Goal: Check status: Check status

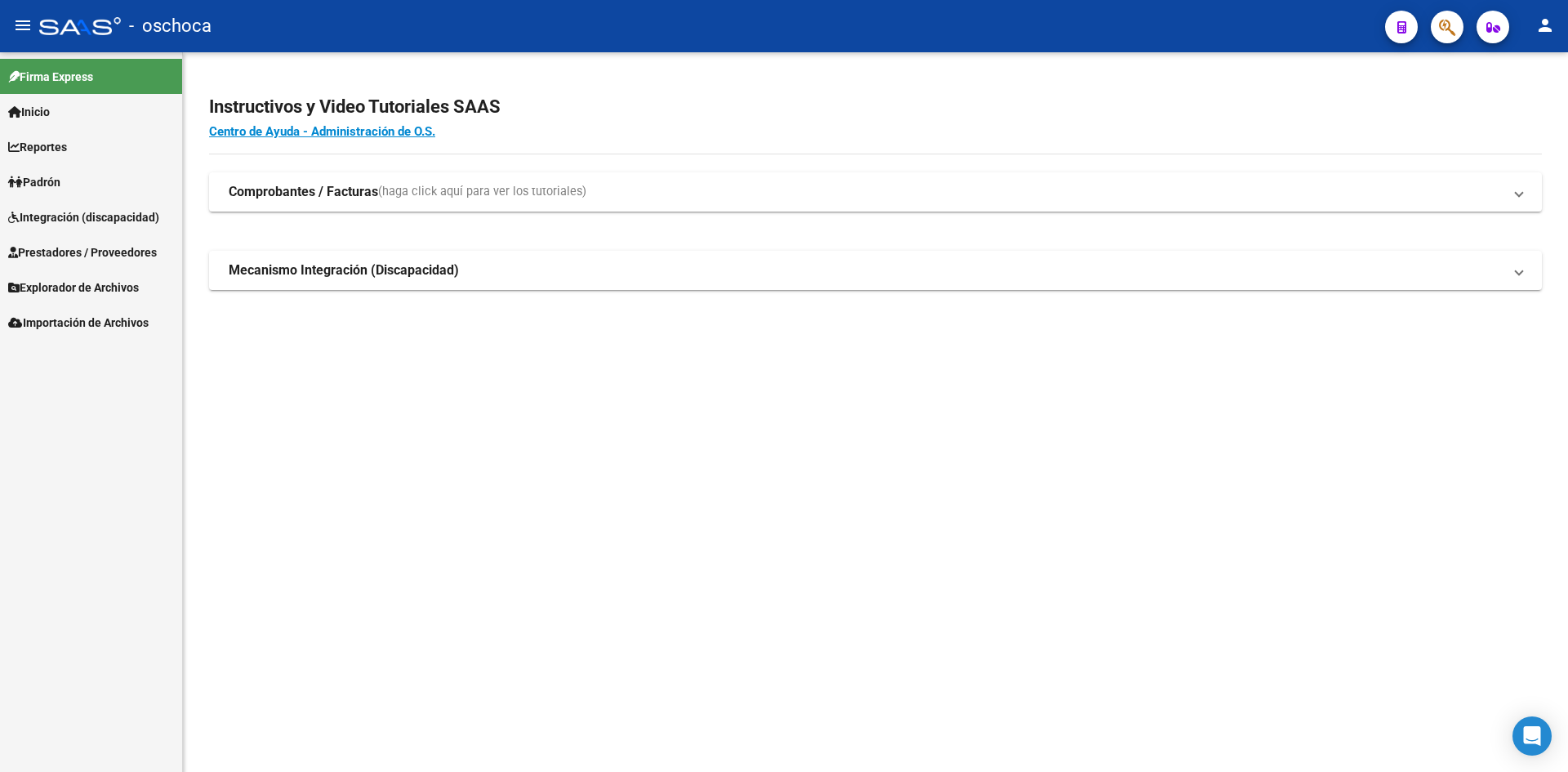
click at [44, 218] on span "Integración (discapacidad)" at bounding box center [83, 216] width 151 height 18
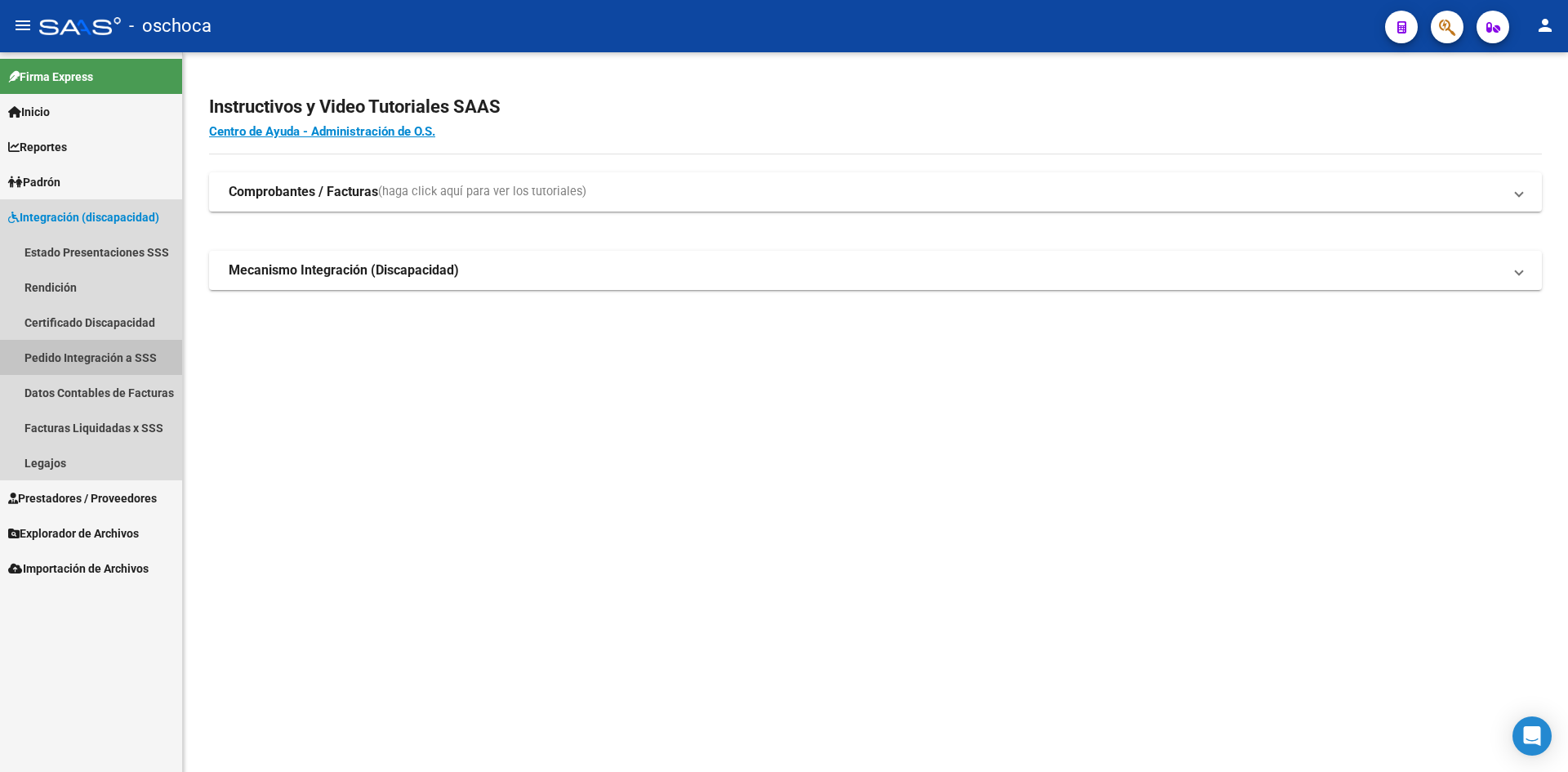
click at [74, 357] on link "Pedido Integración a SSS" at bounding box center [91, 357] width 182 height 35
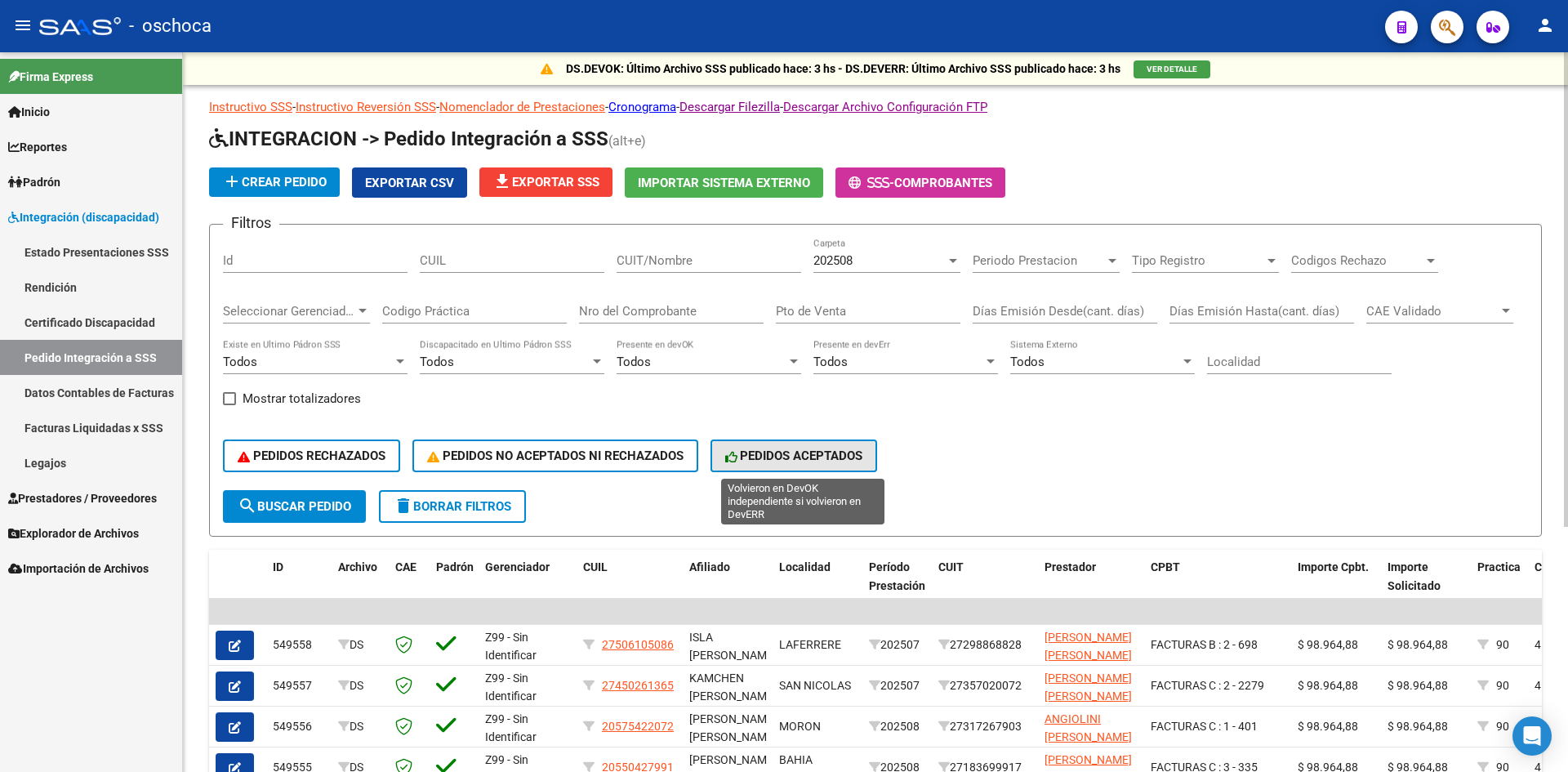
click at [842, 456] on span "PEDIDOS ACEPTADOS" at bounding box center [793, 456] width 138 height 15
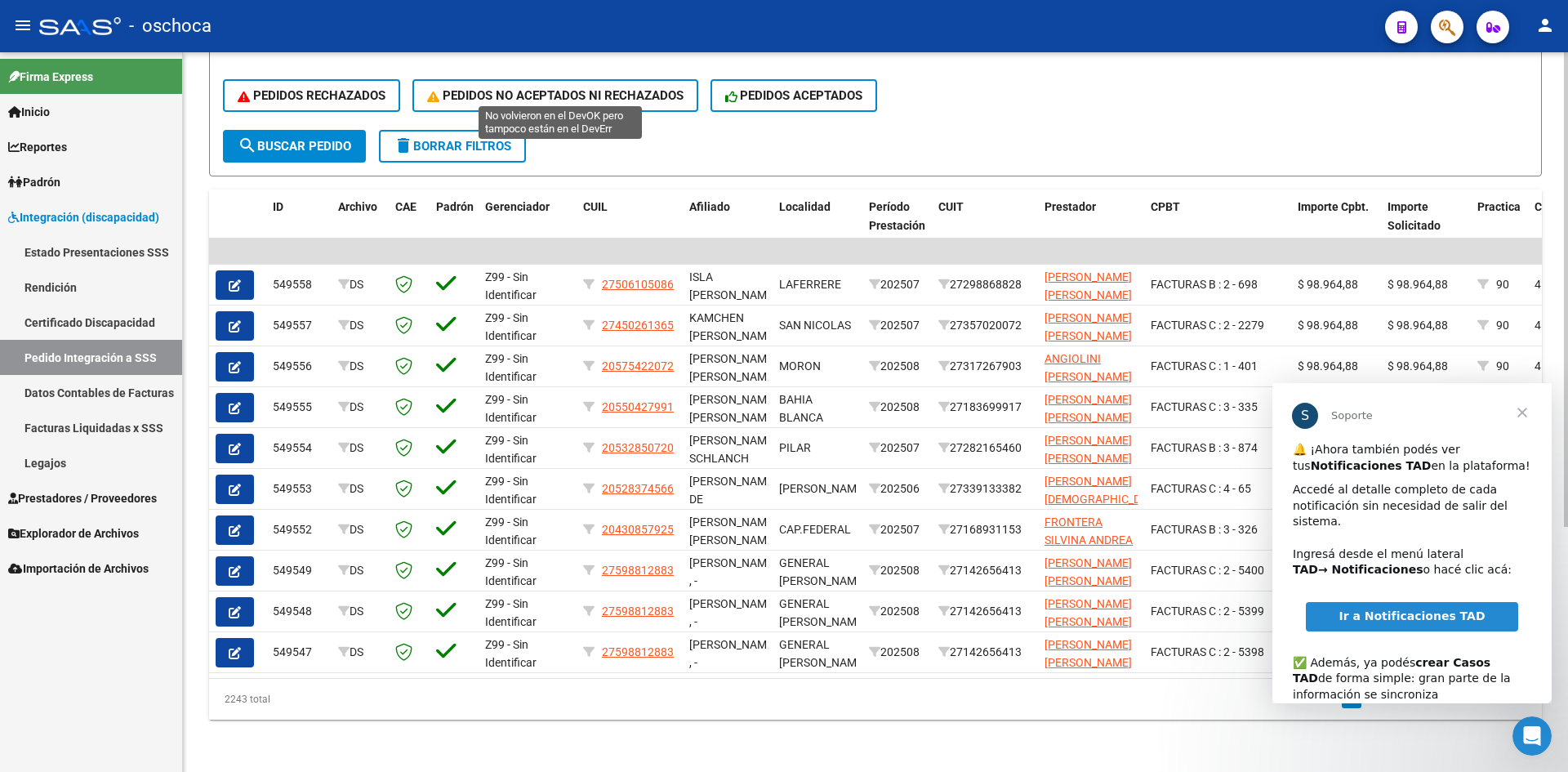
click at [490, 80] on button "PEDIDOS NO ACEPTADOS NI RECHAZADOS" at bounding box center [555, 96] width 286 height 33
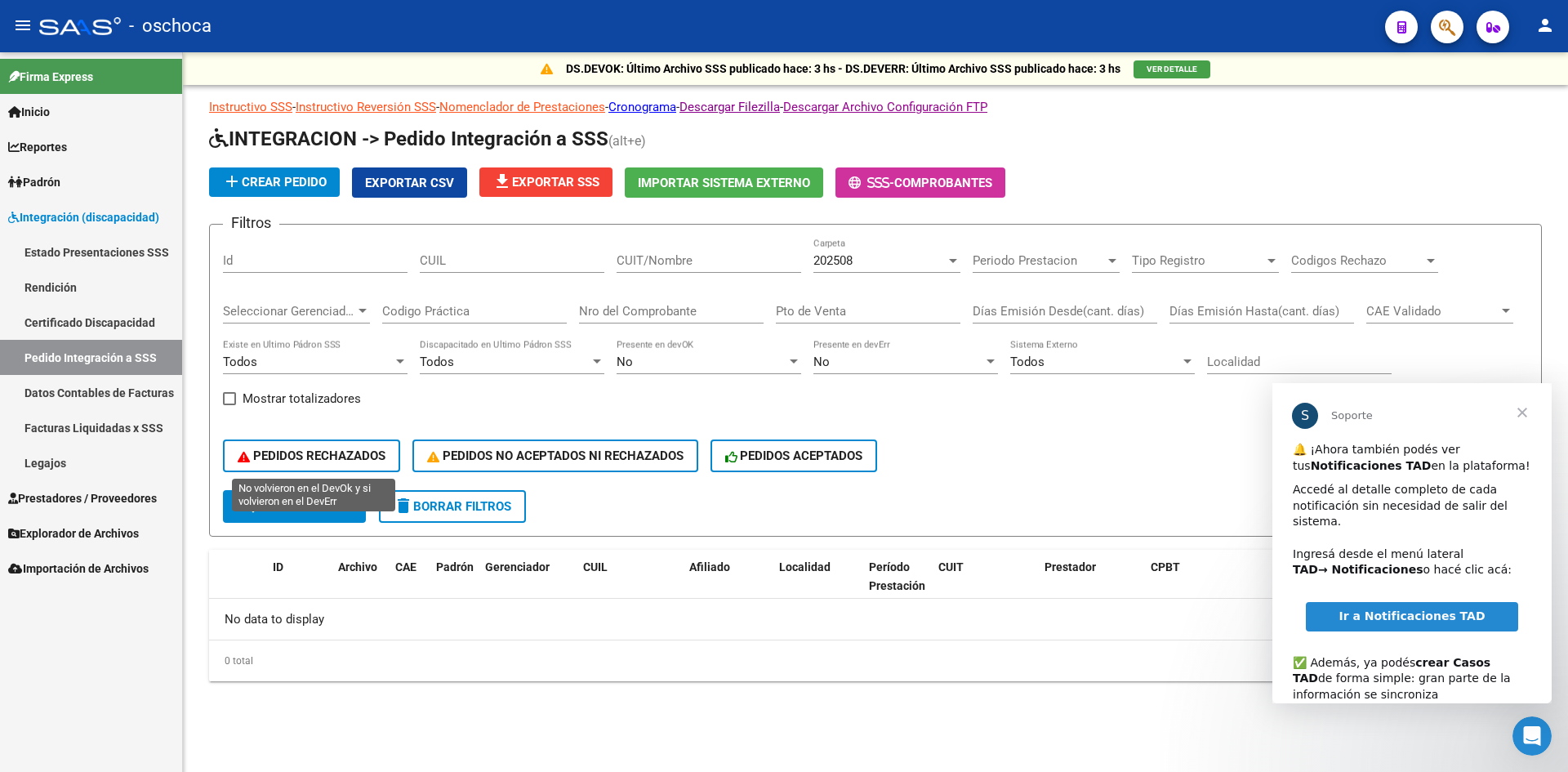
click at [361, 450] on span "PEDIDOS RECHAZADOS" at bounding box center [312, 456] width 148 height 15
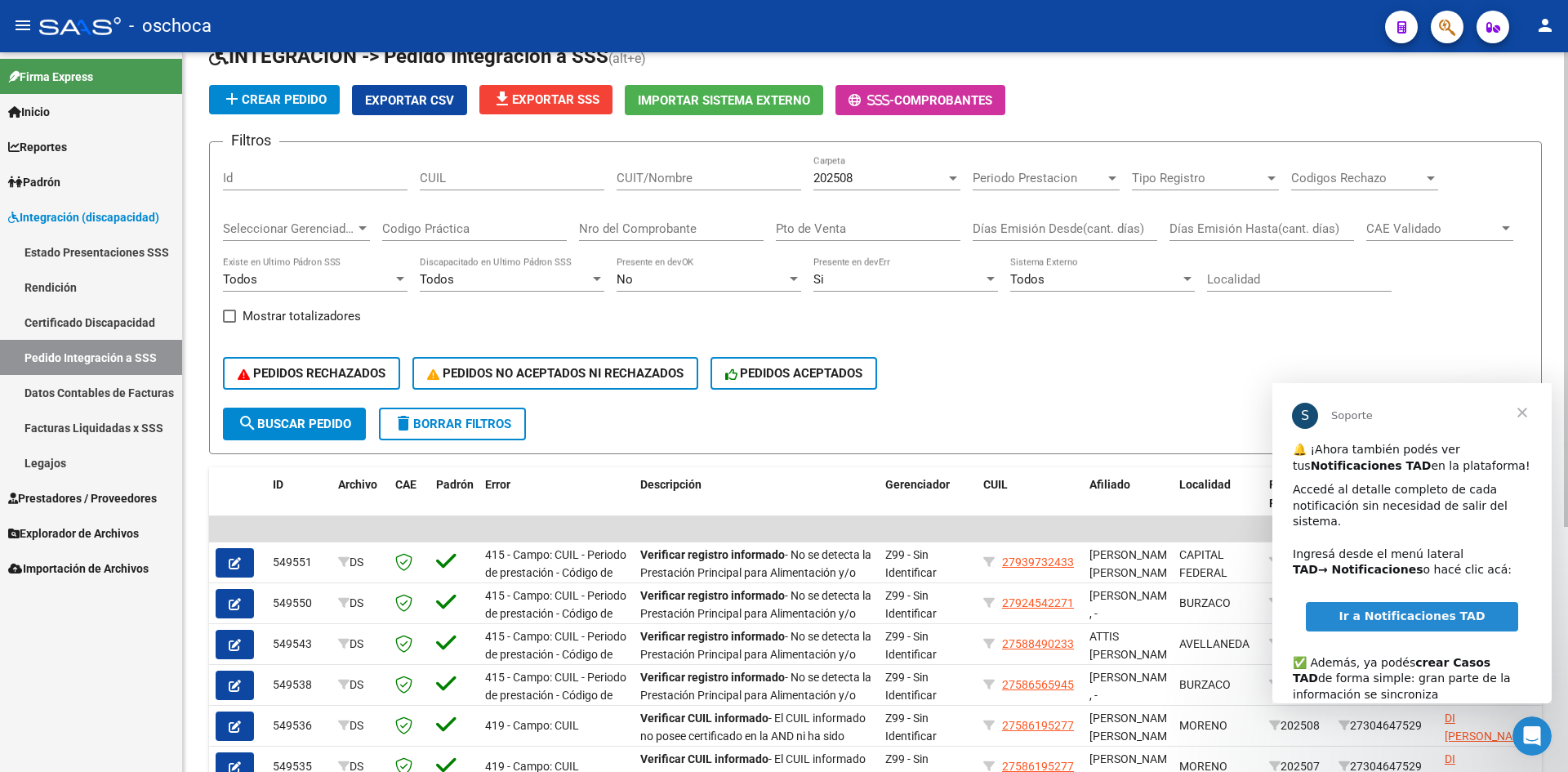
scroll to position [46, 0]
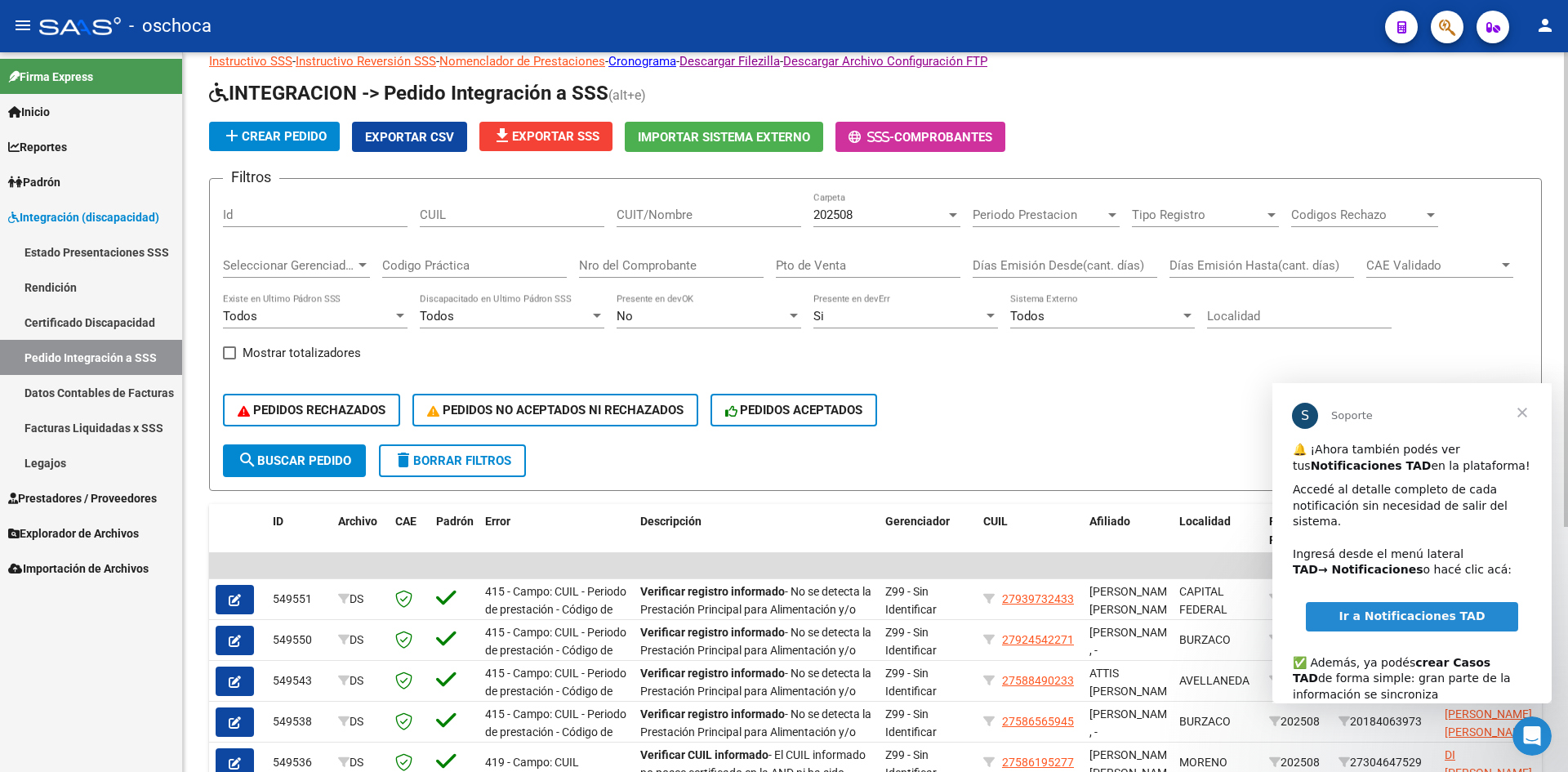
click at [397, 137] on span "Exportar CSV" at bounding box center [409, 138] width 89 height 15
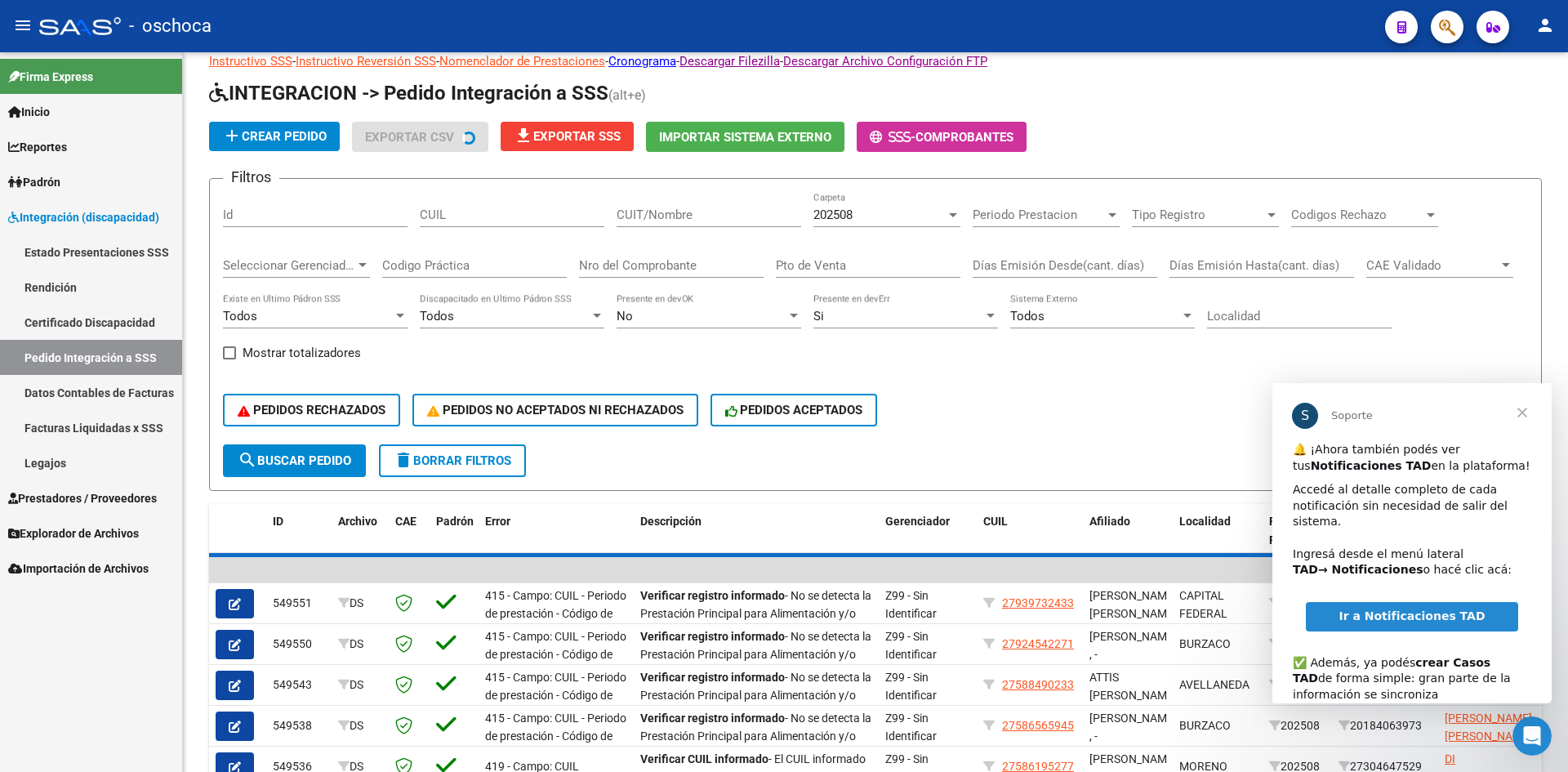
click at [1516, 415] on span "Cerrar" at bounding box center [1522, 412] width 59 height 59
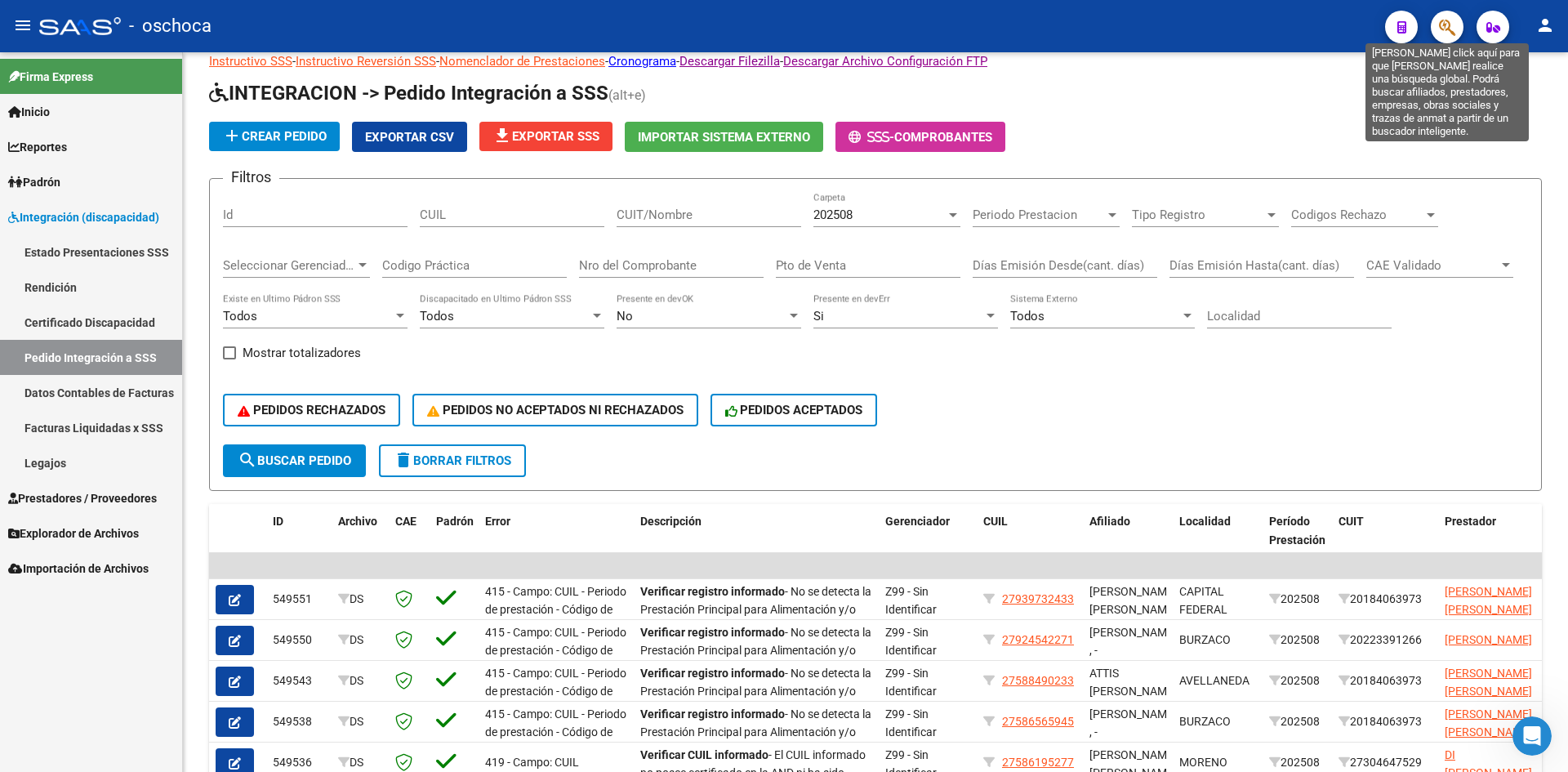
click at [1454, 28] on icon "button" at bounding box center [1446, 27] width 16 height 19
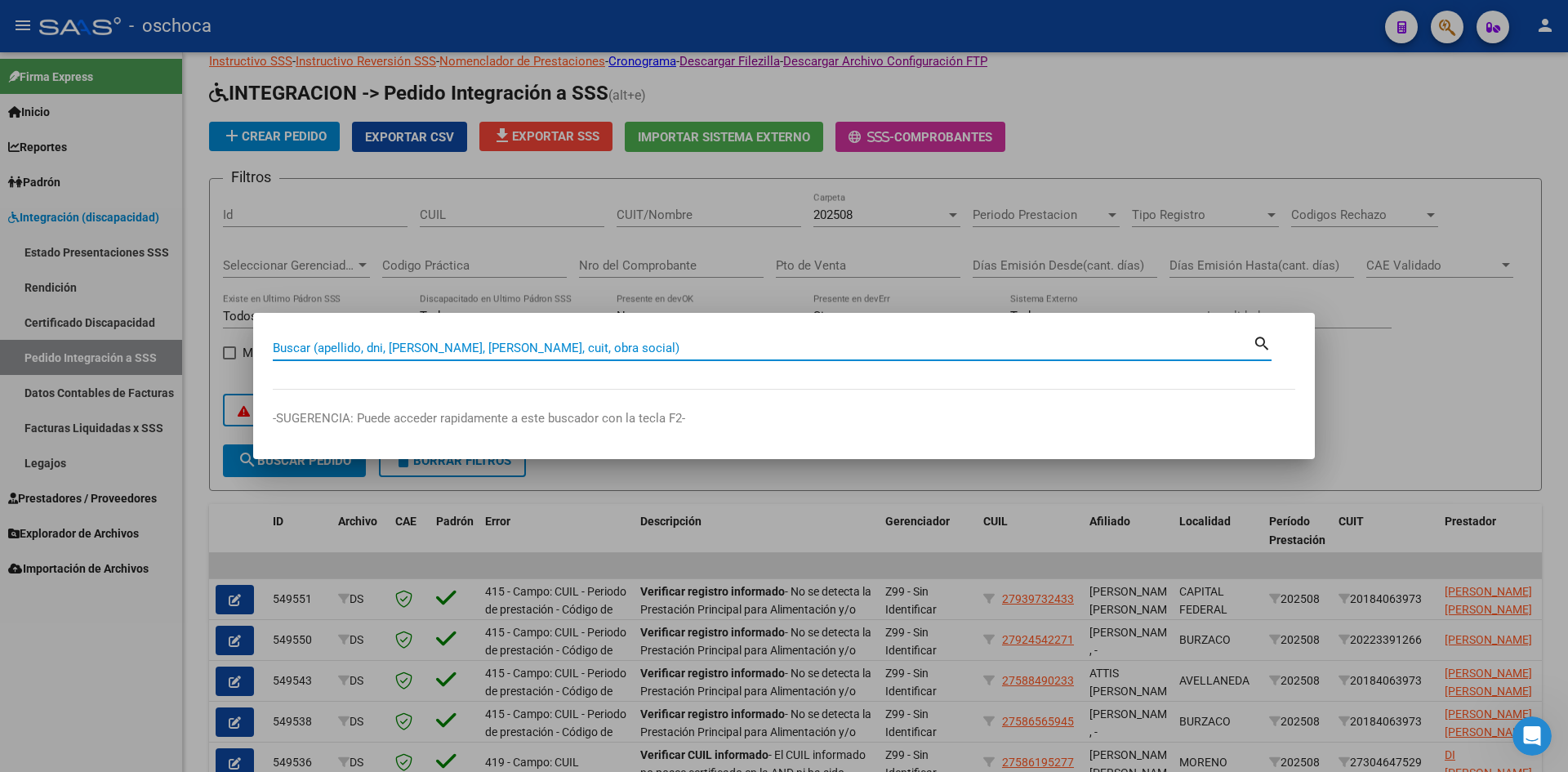
click at [928, 349] on input "Buscar (apellido, dni, [PERSON_NAME], [PERSON_NAME], cuit, obra social)" at bounding box center [762, 349] width 980 height 15
type input "33610006499"
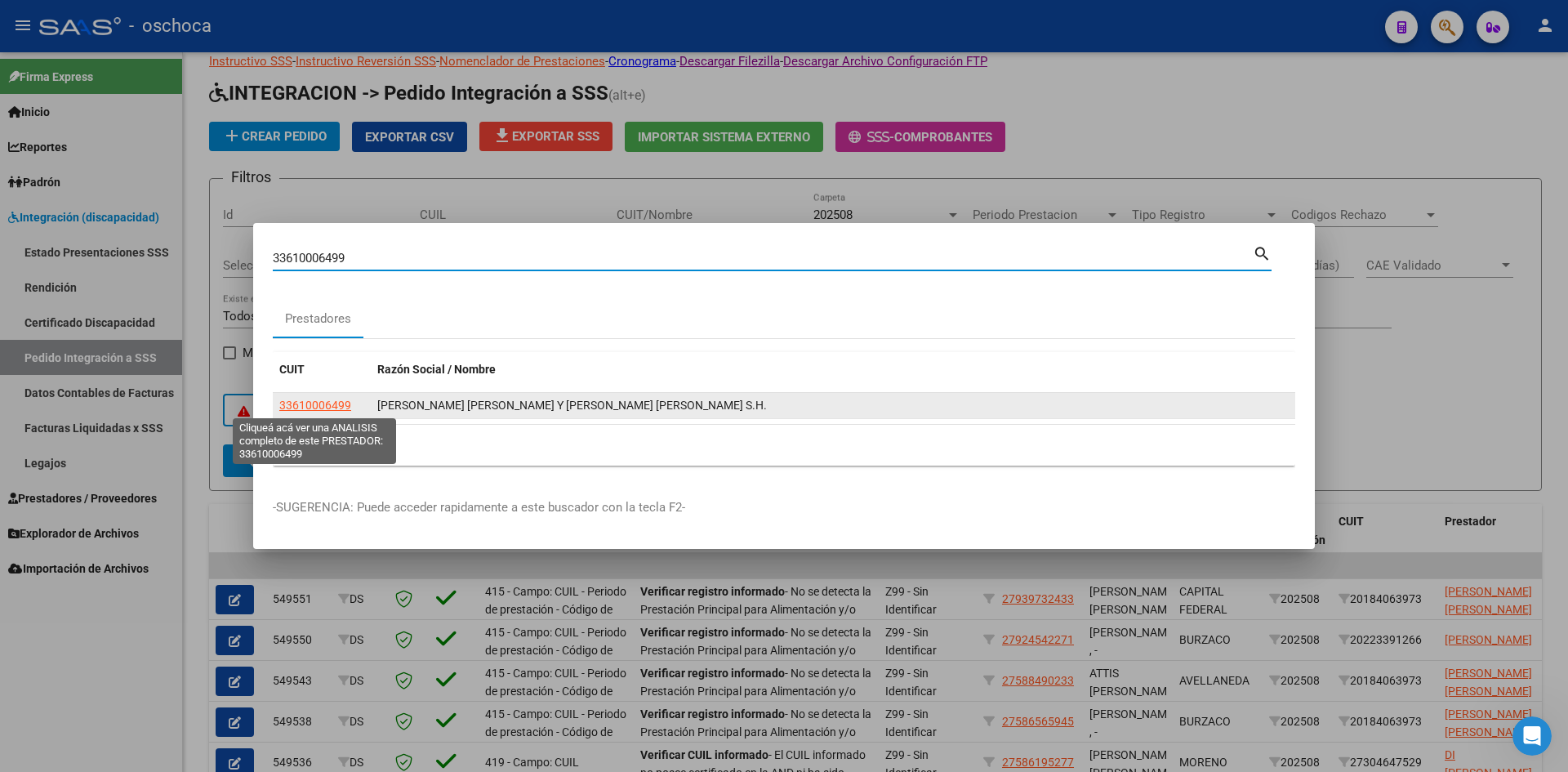
click at [326, 406] on span "33610006499" at bounding box center [315, 406] width 72 height 13
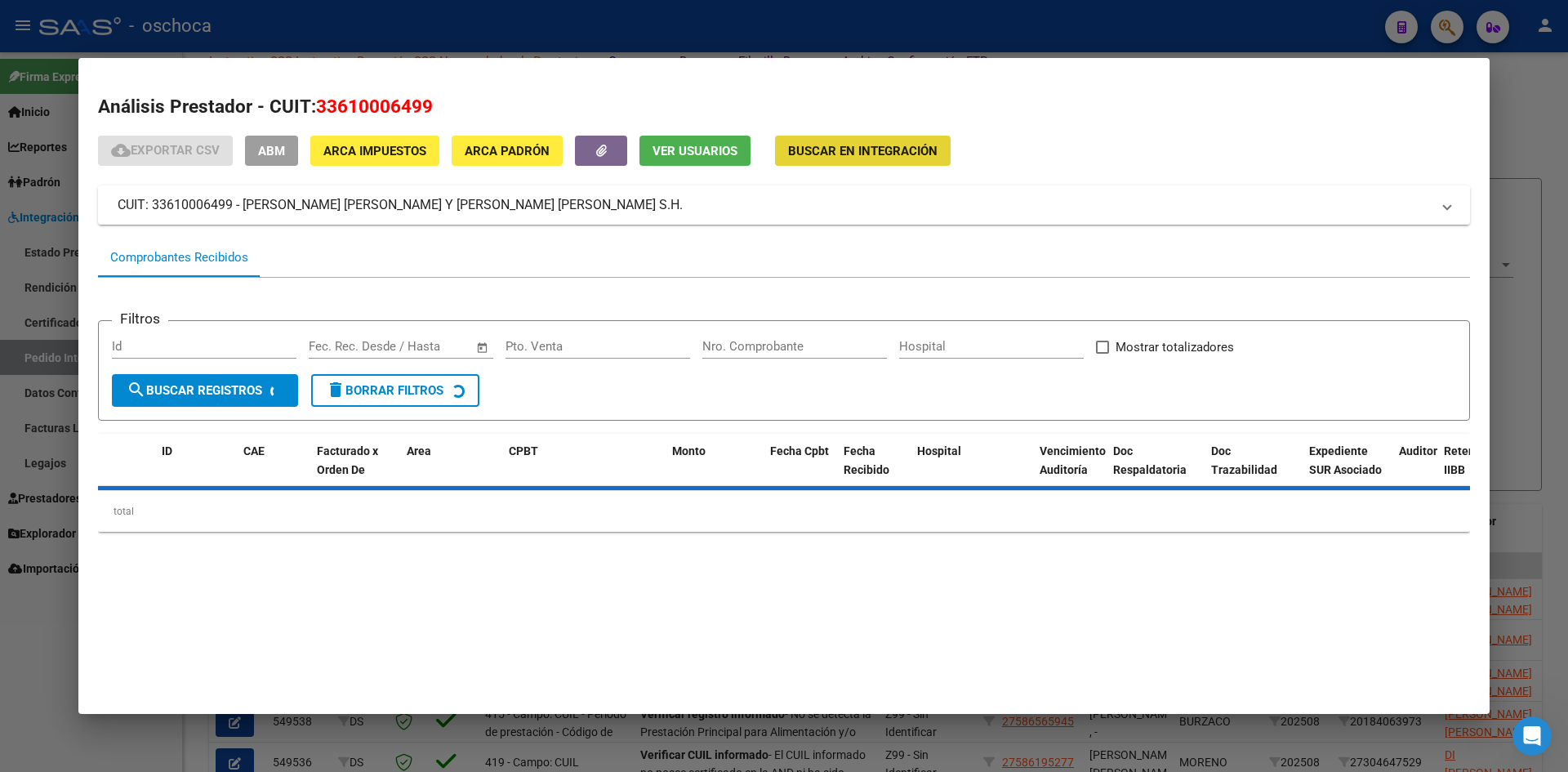
click at [821, 155] on span "Buscar en Integración" at bounding box center [863, 151] width 150 height 15
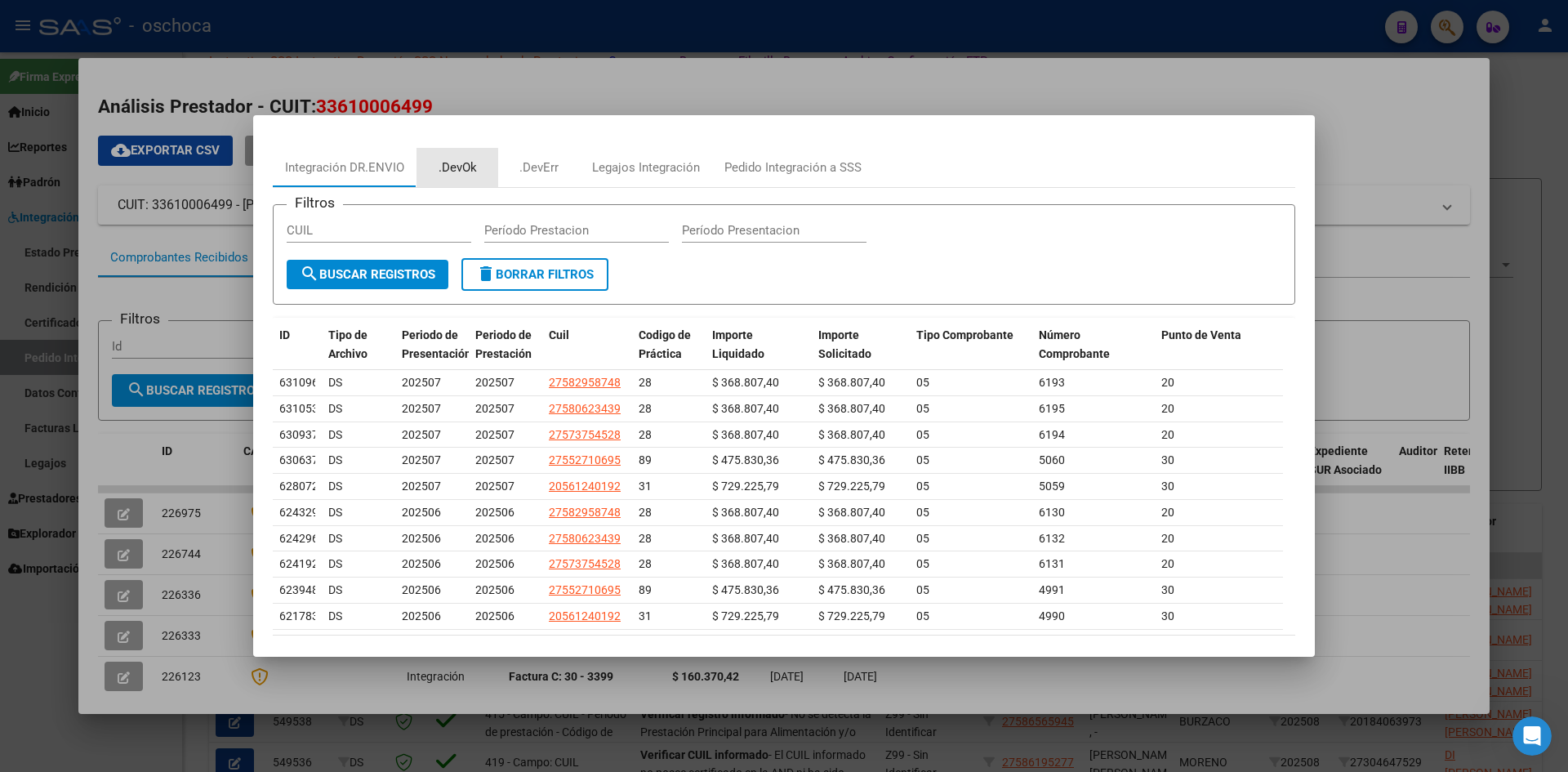
click at [453, 171] on div ".DevOk" at bounding box center [457, 168] width 38 height 19
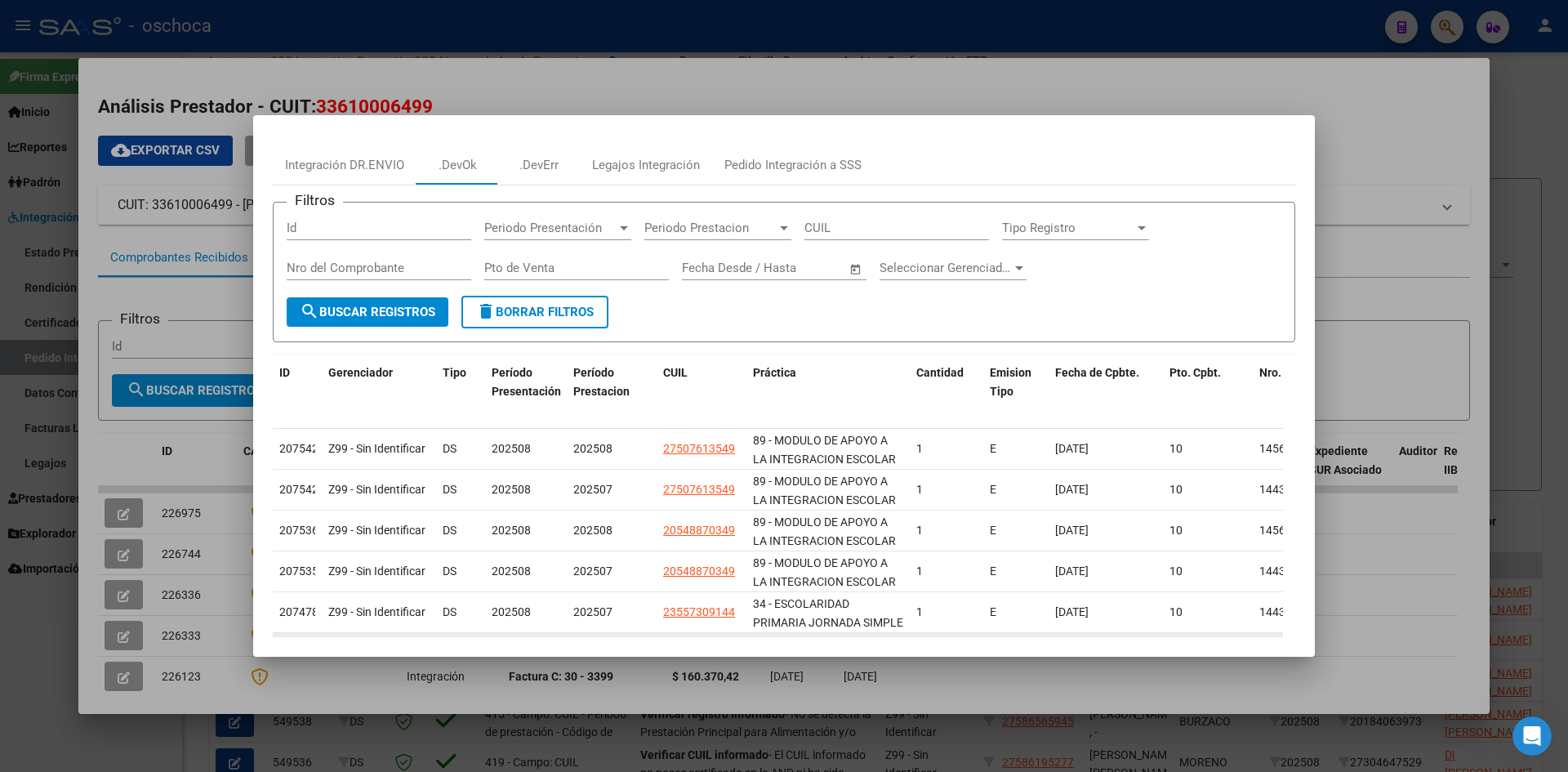
scroll to position [0, 0]
click at [727, 230] on span "Periodo Prestacion" at bounding box center [710, 230] width 132 height 15
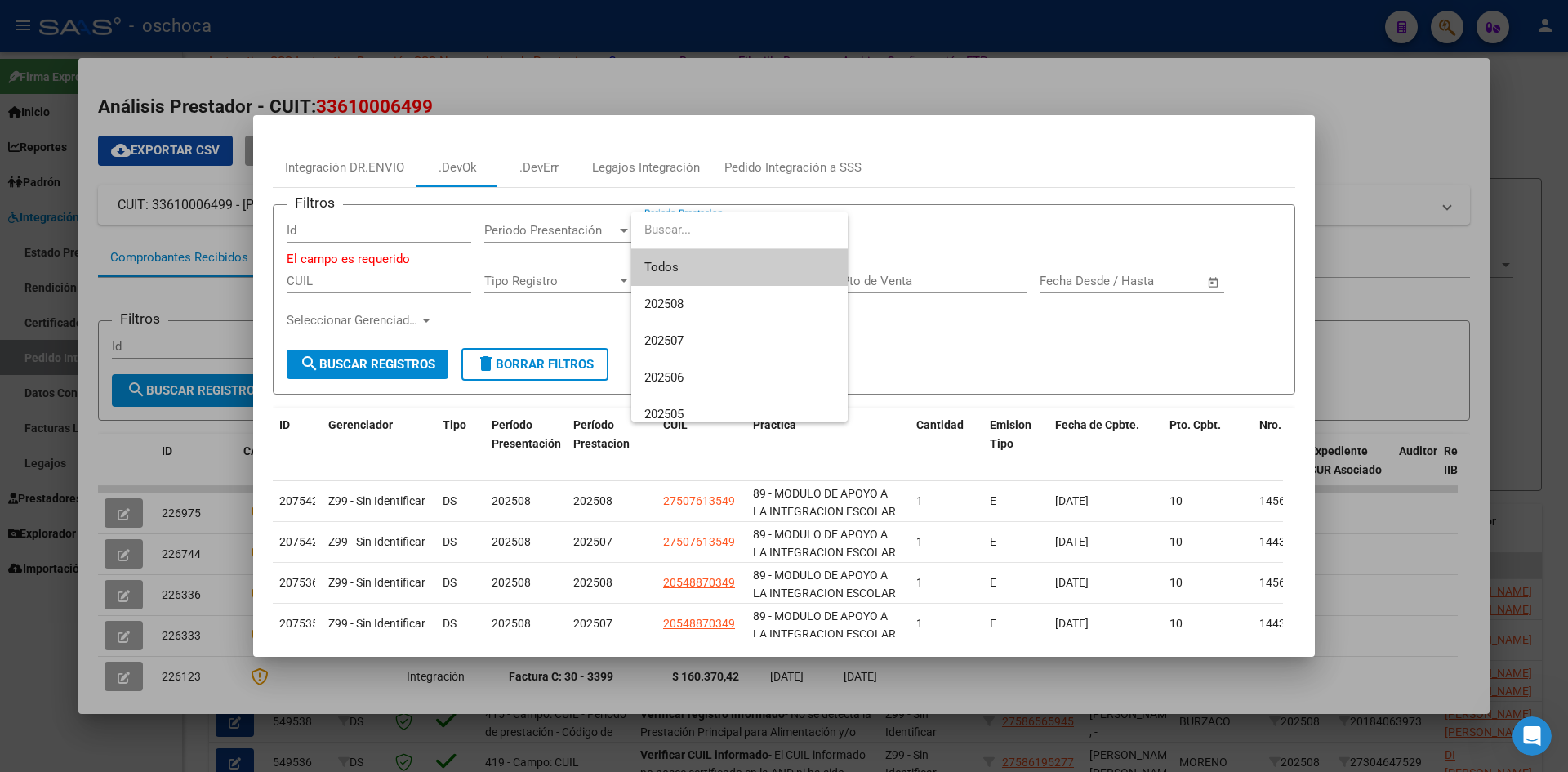
click at [727, 230] on input "dropdown search" at bounding box center [739, 230] width 216 height 37
click at [584, 225] on div at bounding box center [784, 386] width 1568 height 772
click at [584, 229] on span "Periodo Presentación" at bounding box center [550, 230] width 132 height 15
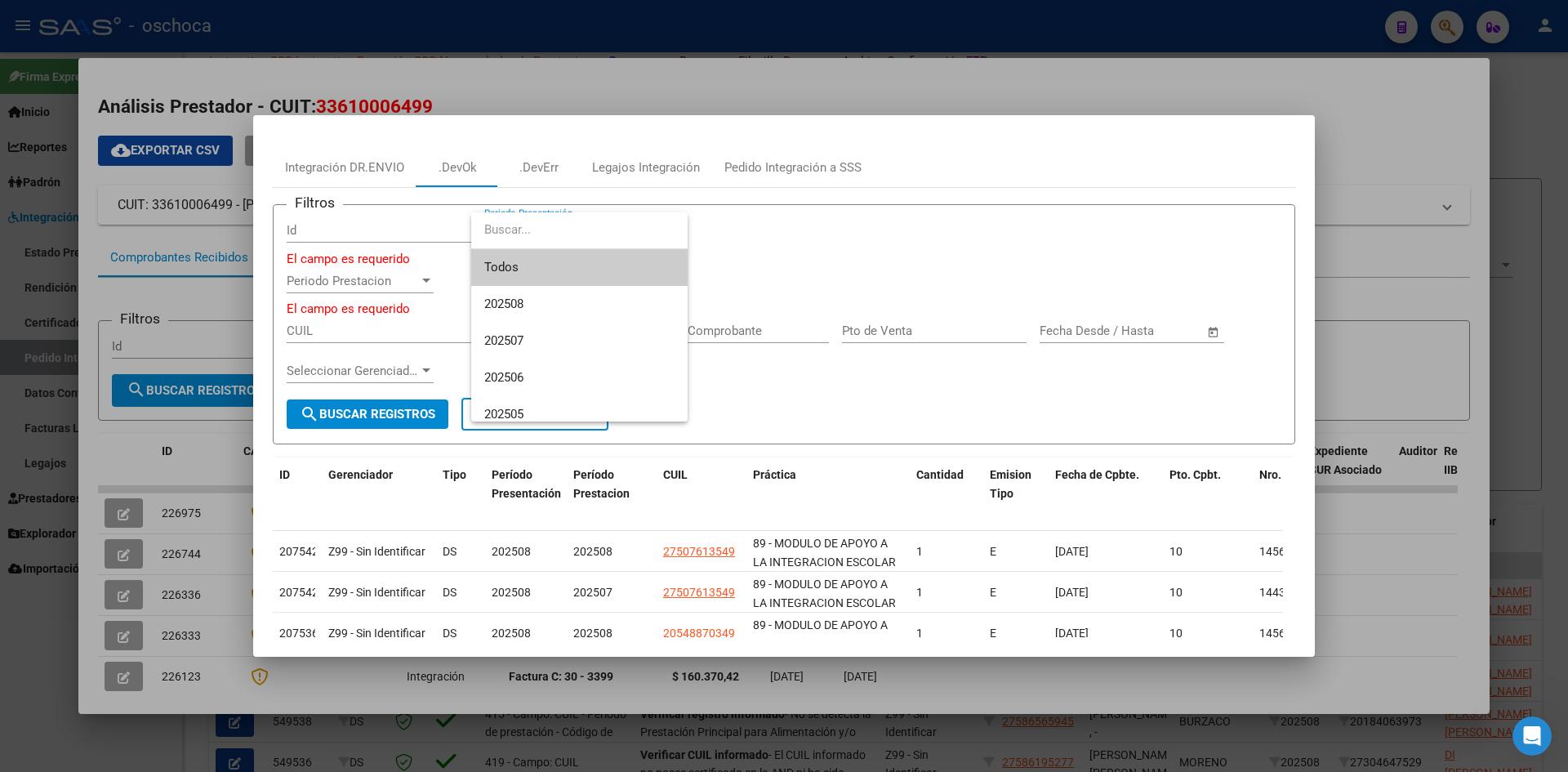
click at [794, 282] on div at bounding box center [784, 386] width 1568 height 772
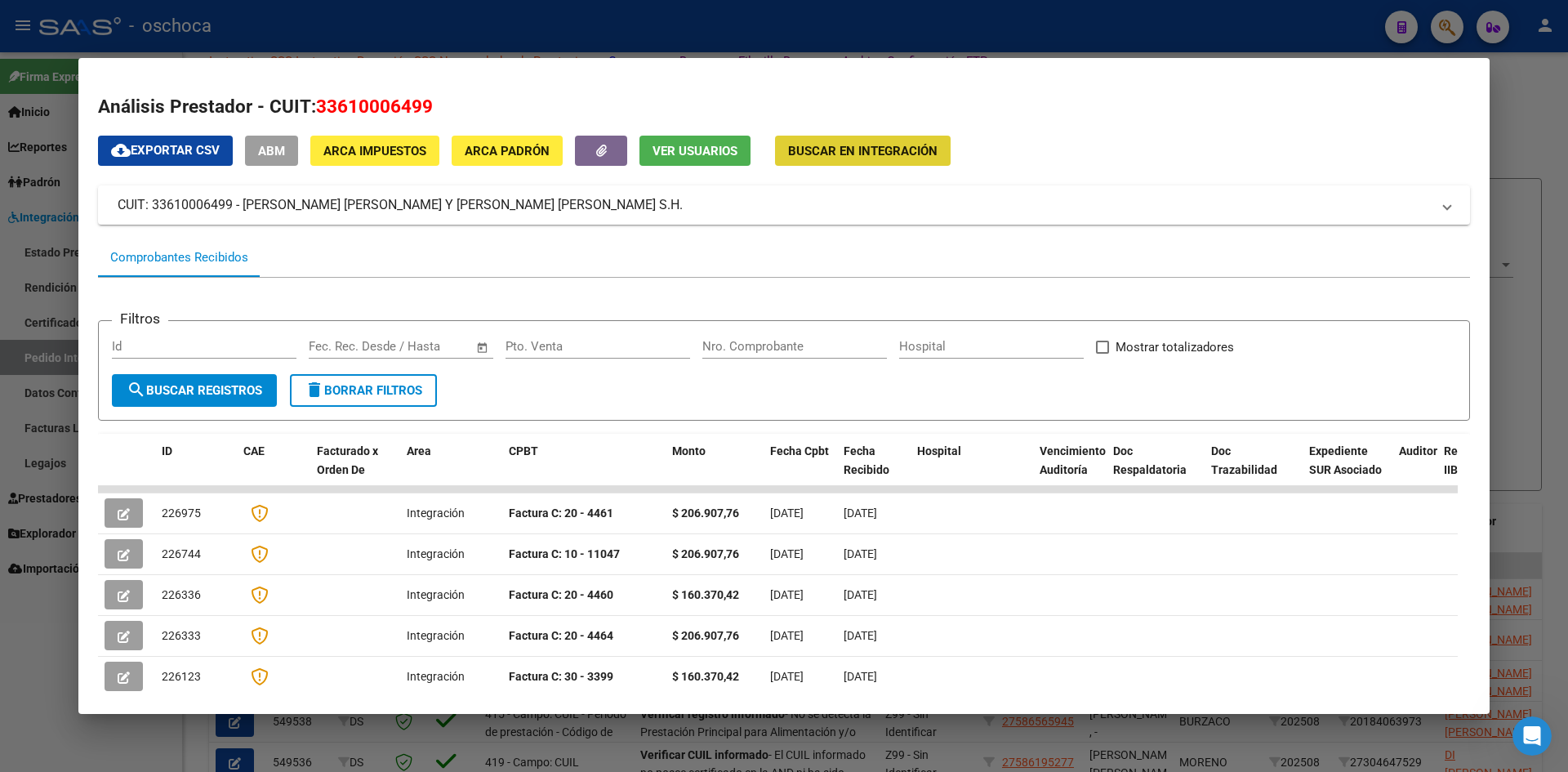
click at [851, 148] on span "Buscar en Integración" at bounding box center [863, 151] width 150 height 15
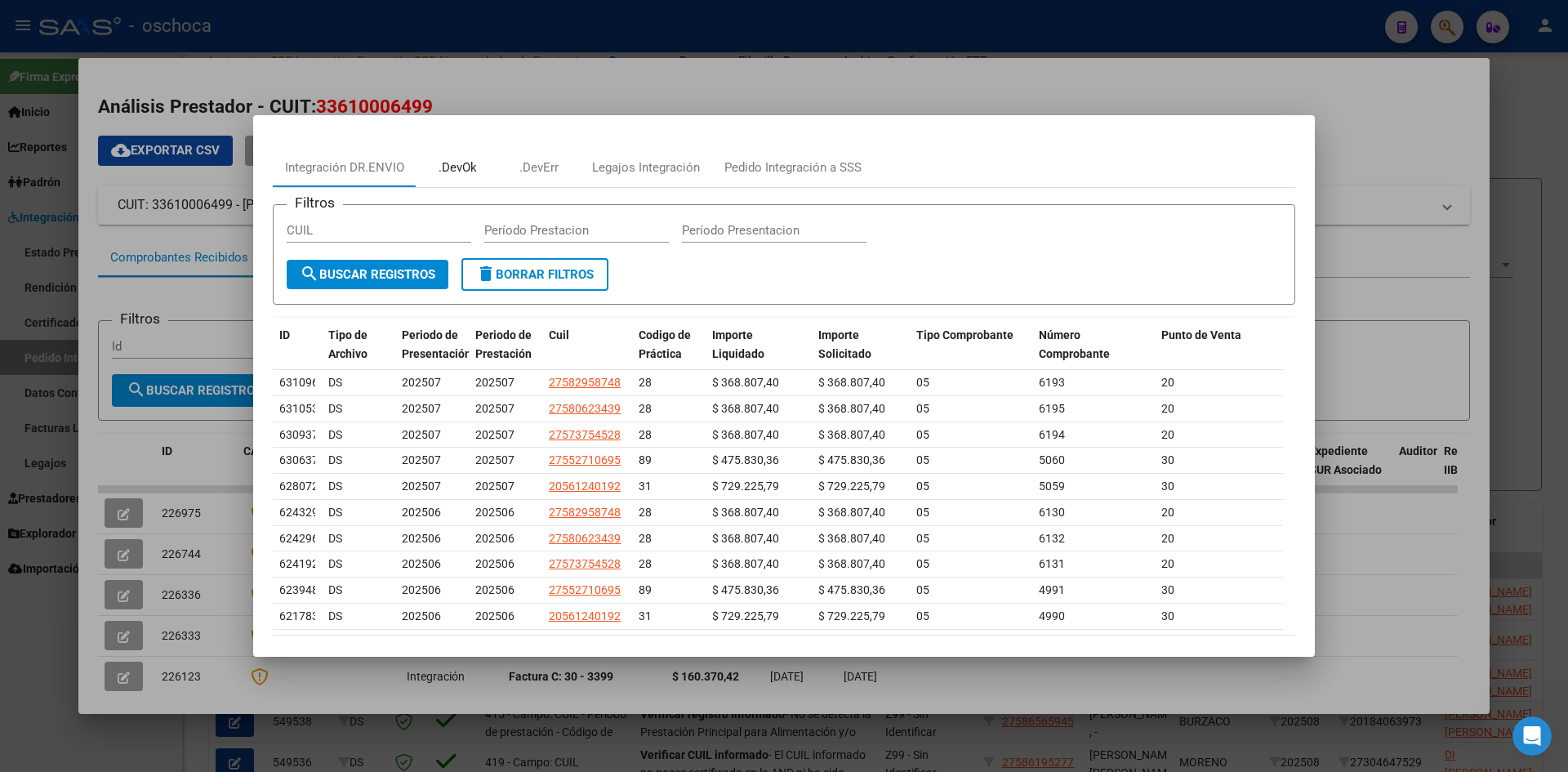
click at [466, 157] on div ".DevOk" at bounding box center [457, 168] width 81 height 39
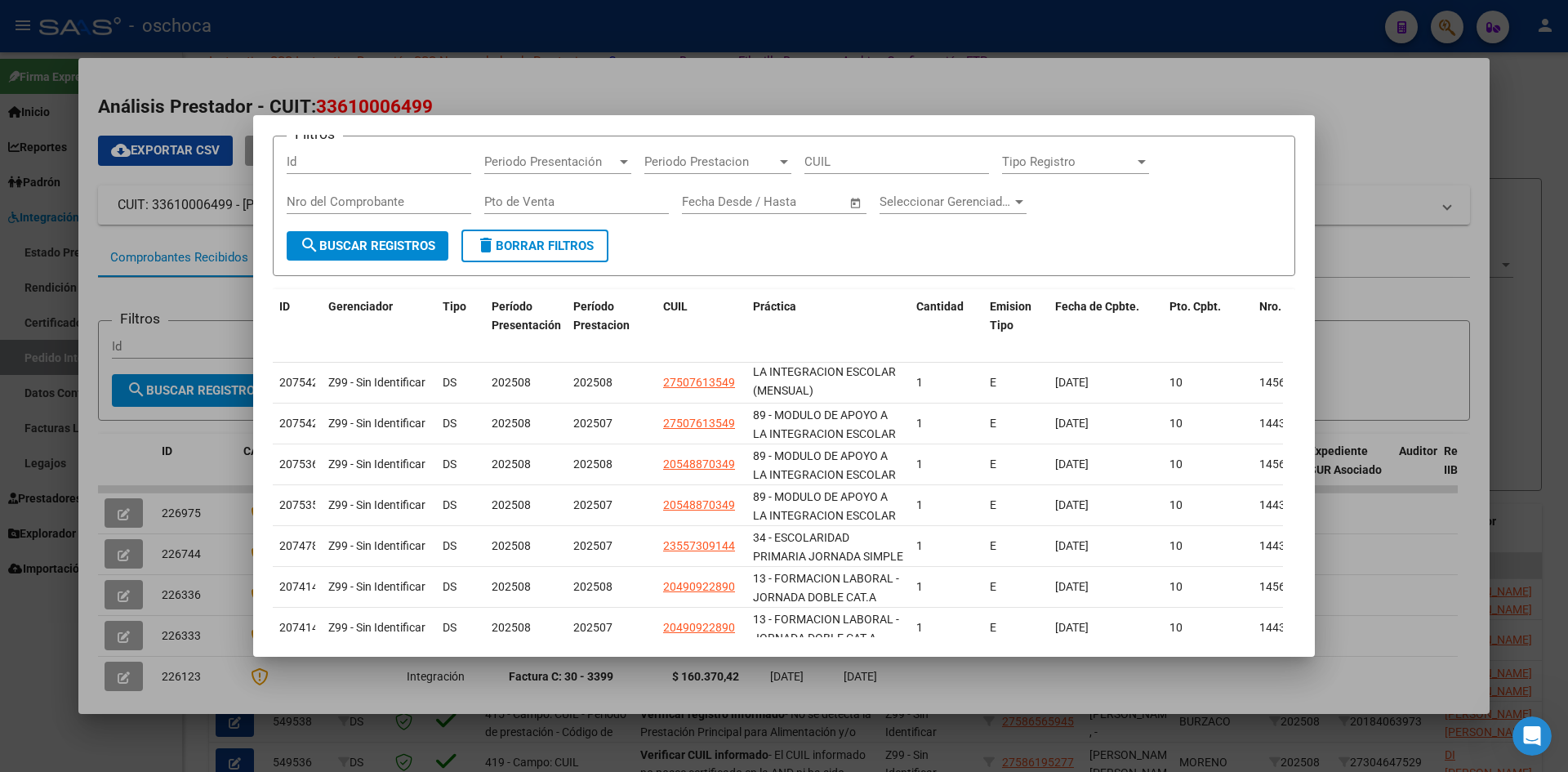
scroll to position [275, 0]
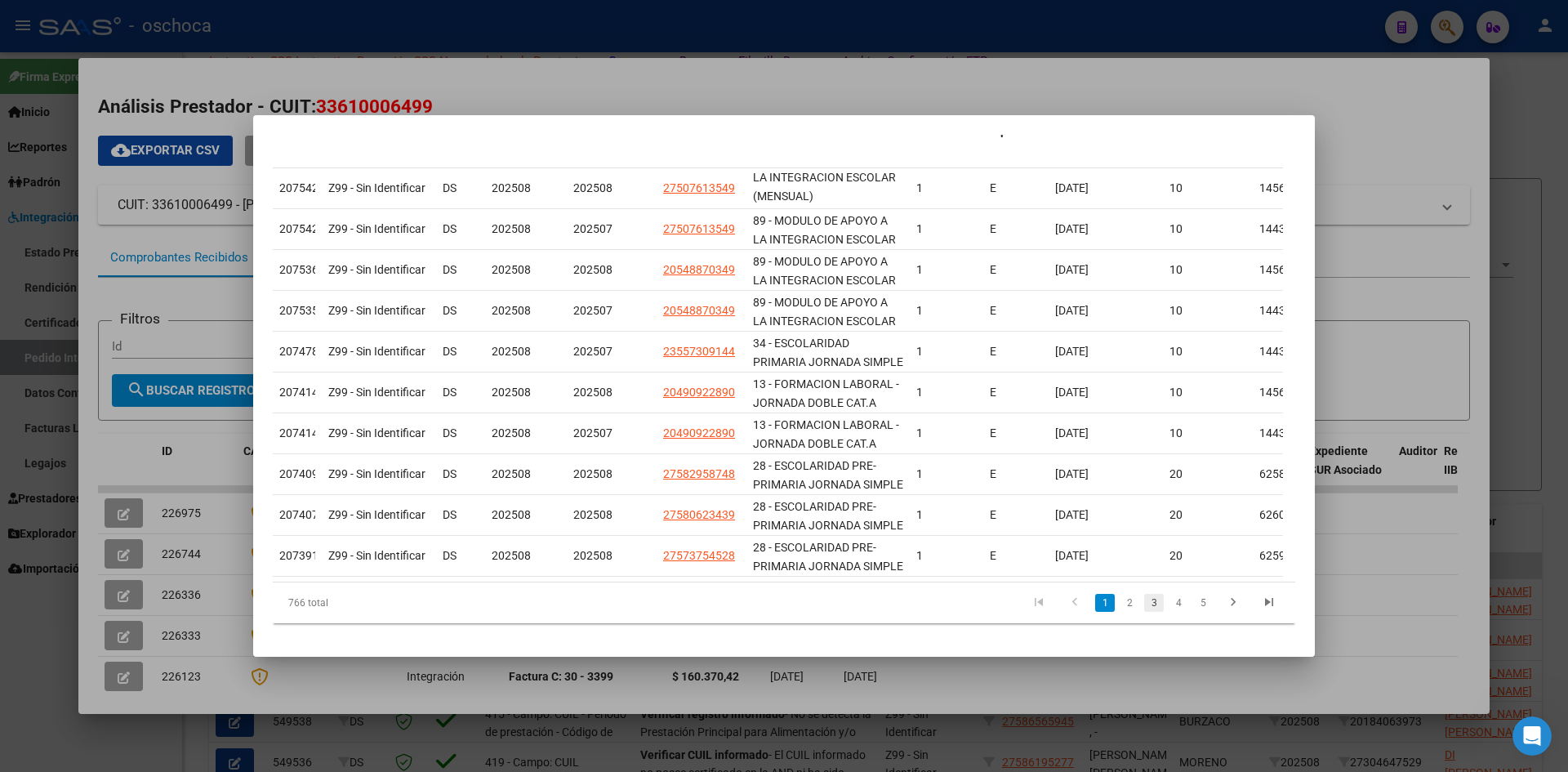
click at [1147, 605] on link "3" at bounding box center [1154, 602] width 20 height 18
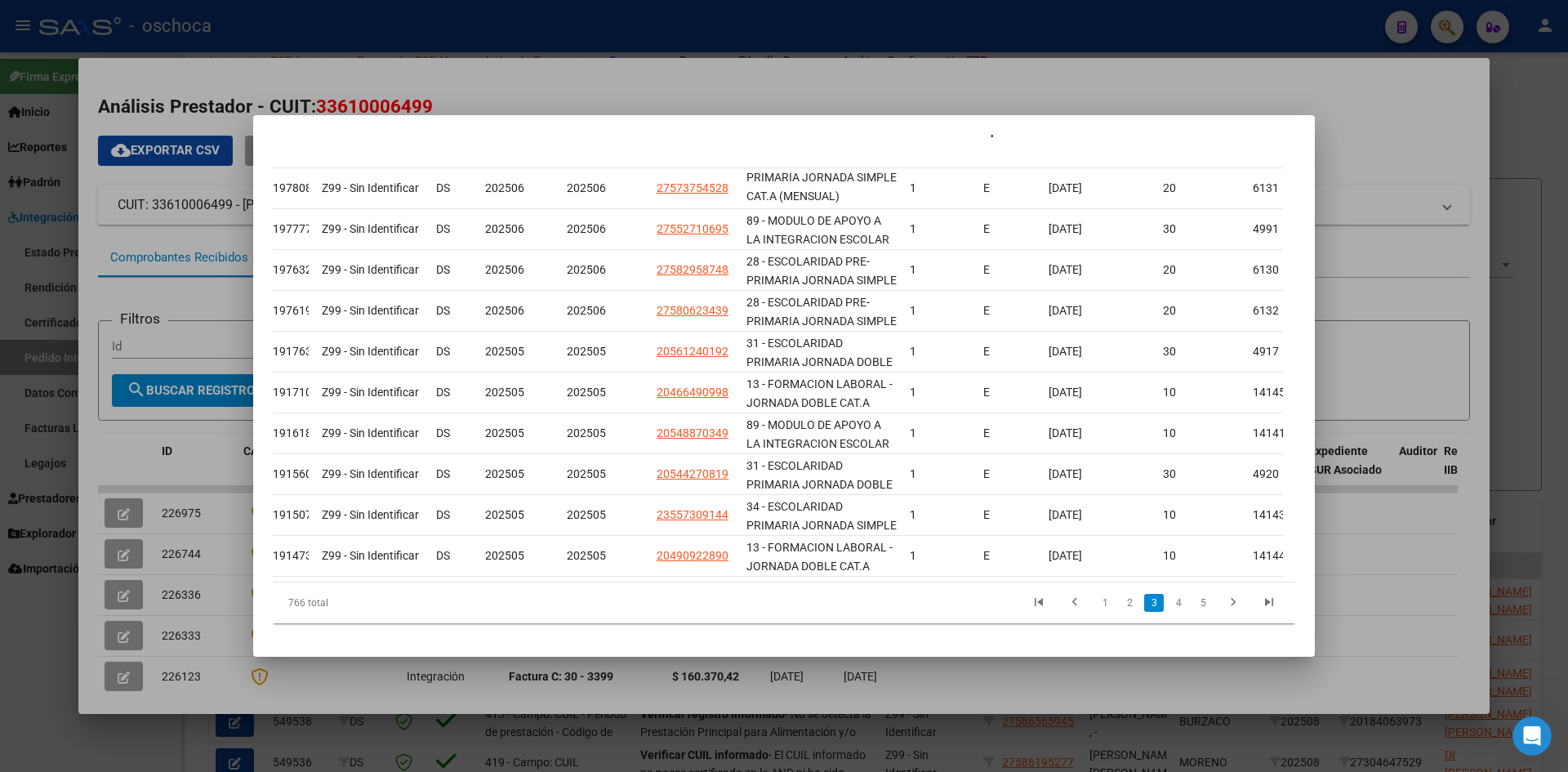
scroll to position [0, 12]
click at [1119, 607] on link "2" at bounding box center [1129, 602] width 20 height 18
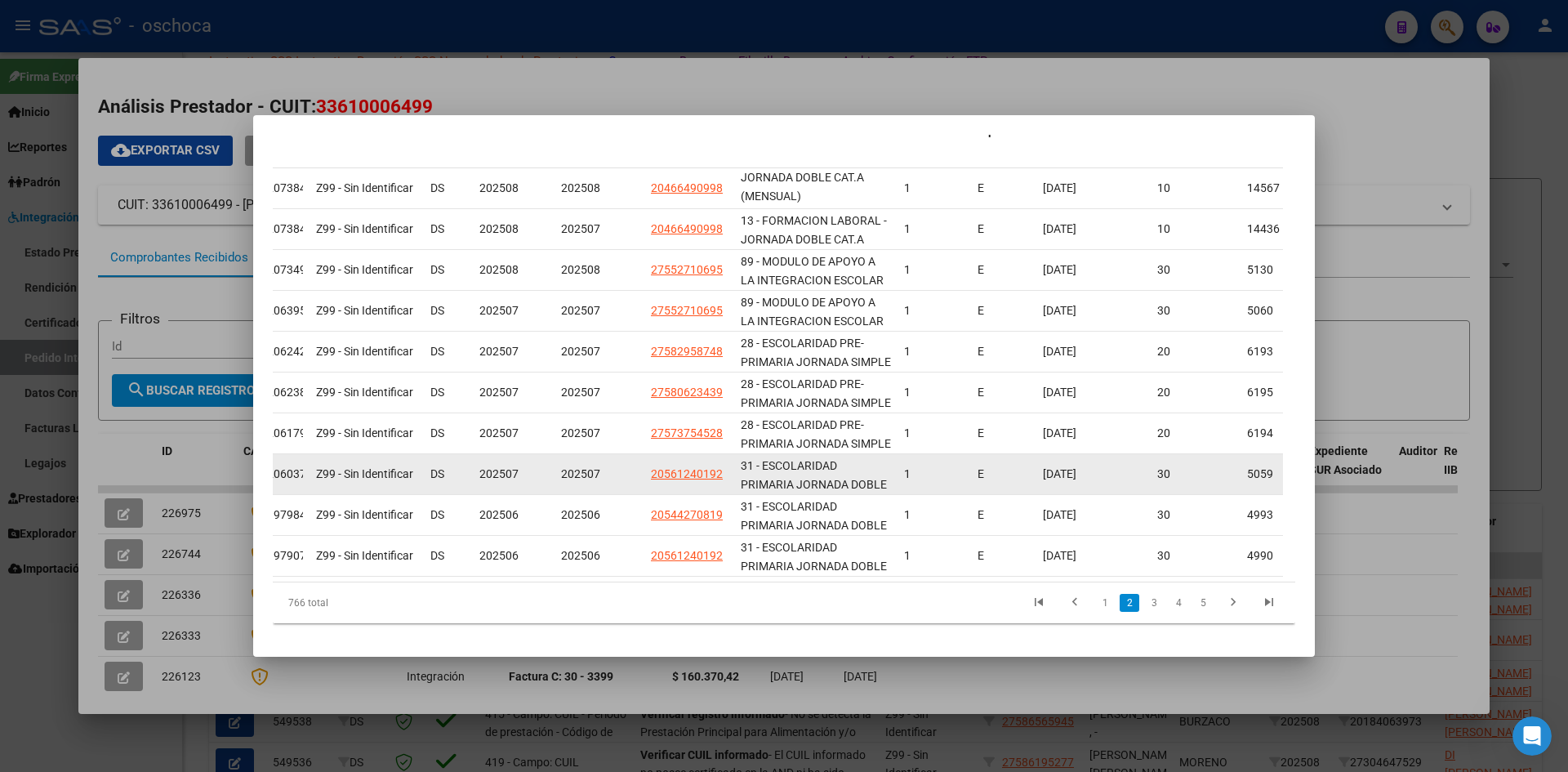
scroll to position [275, 0]
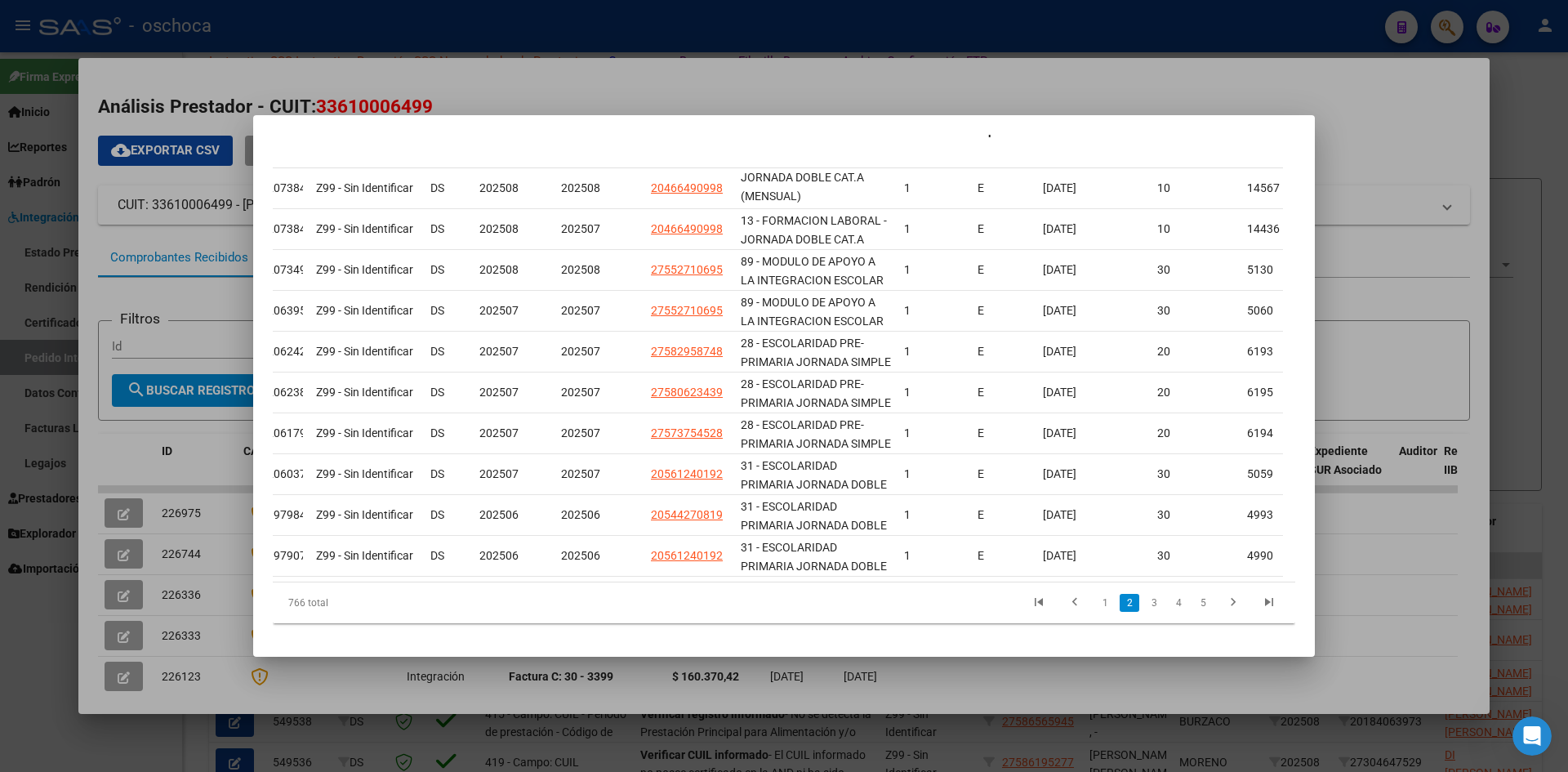
click at [695, 79] on div at bounding box center [784, 386] width 1568 height 772
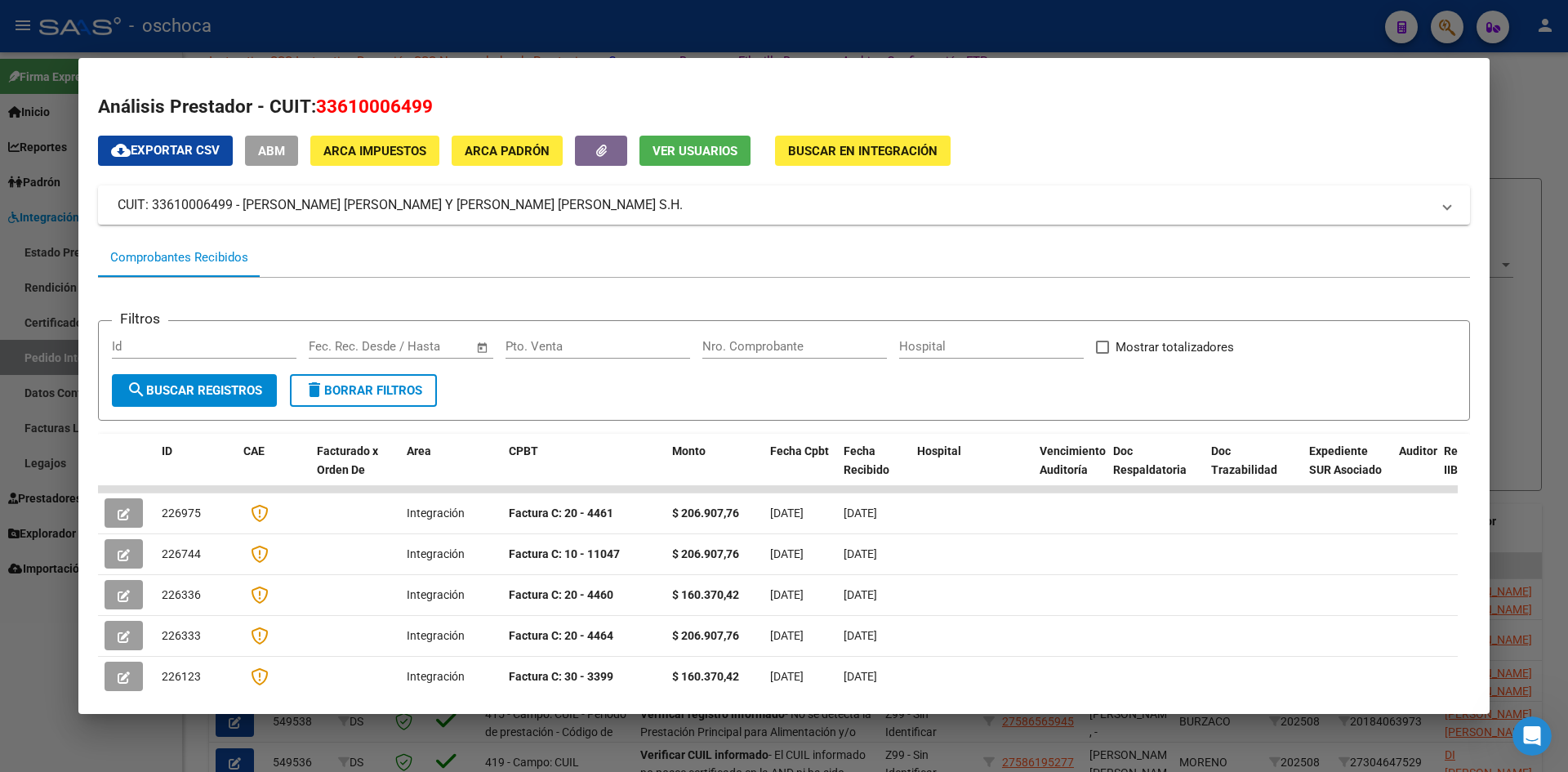
click at [872, 156] on span "Buscar en Integración" at bounding box center [863, 151] width 150 height 15
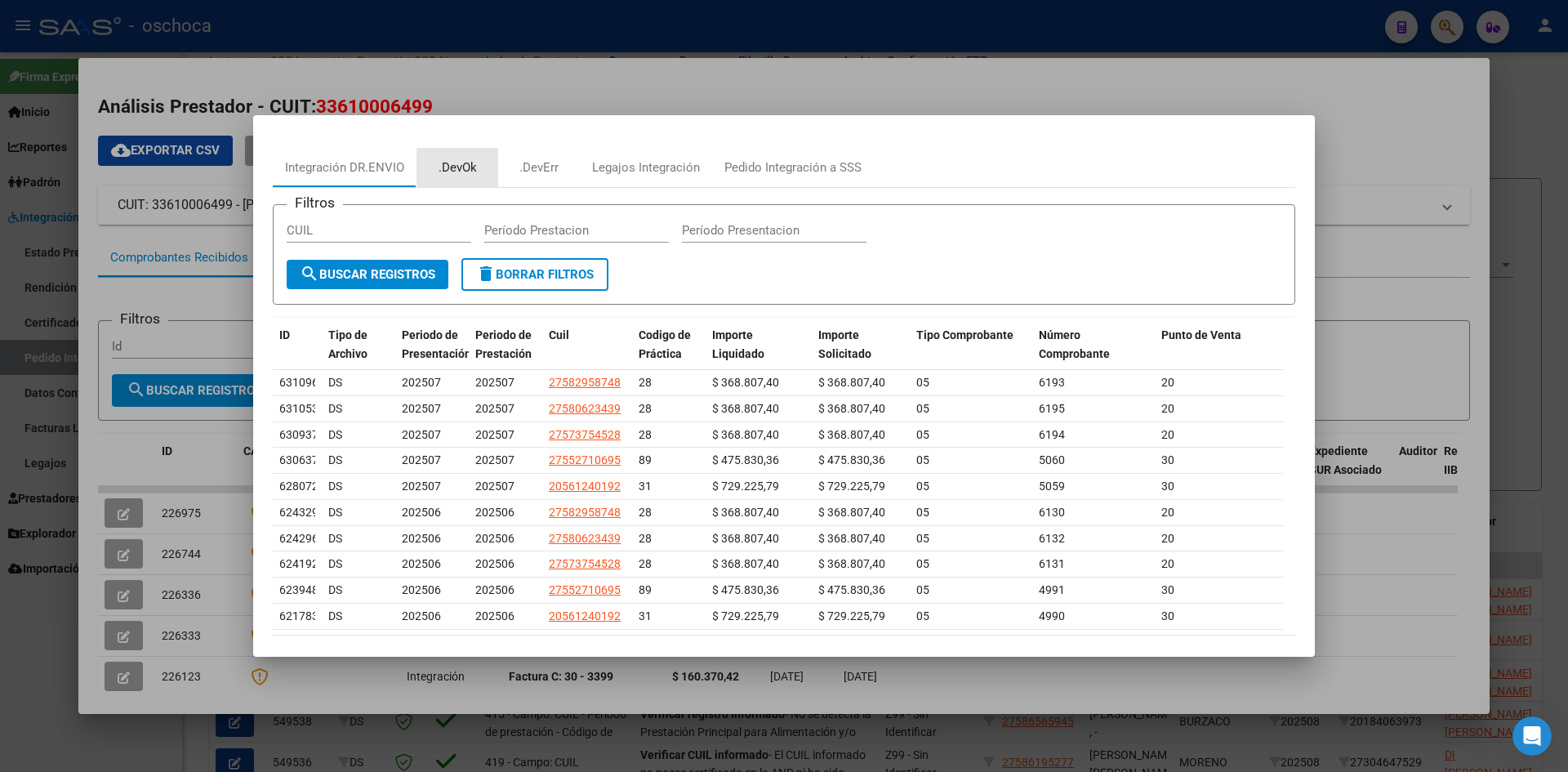
click at [467, 163] on div ".DevOk" at bounding box center [457, 168] width 38 height 19
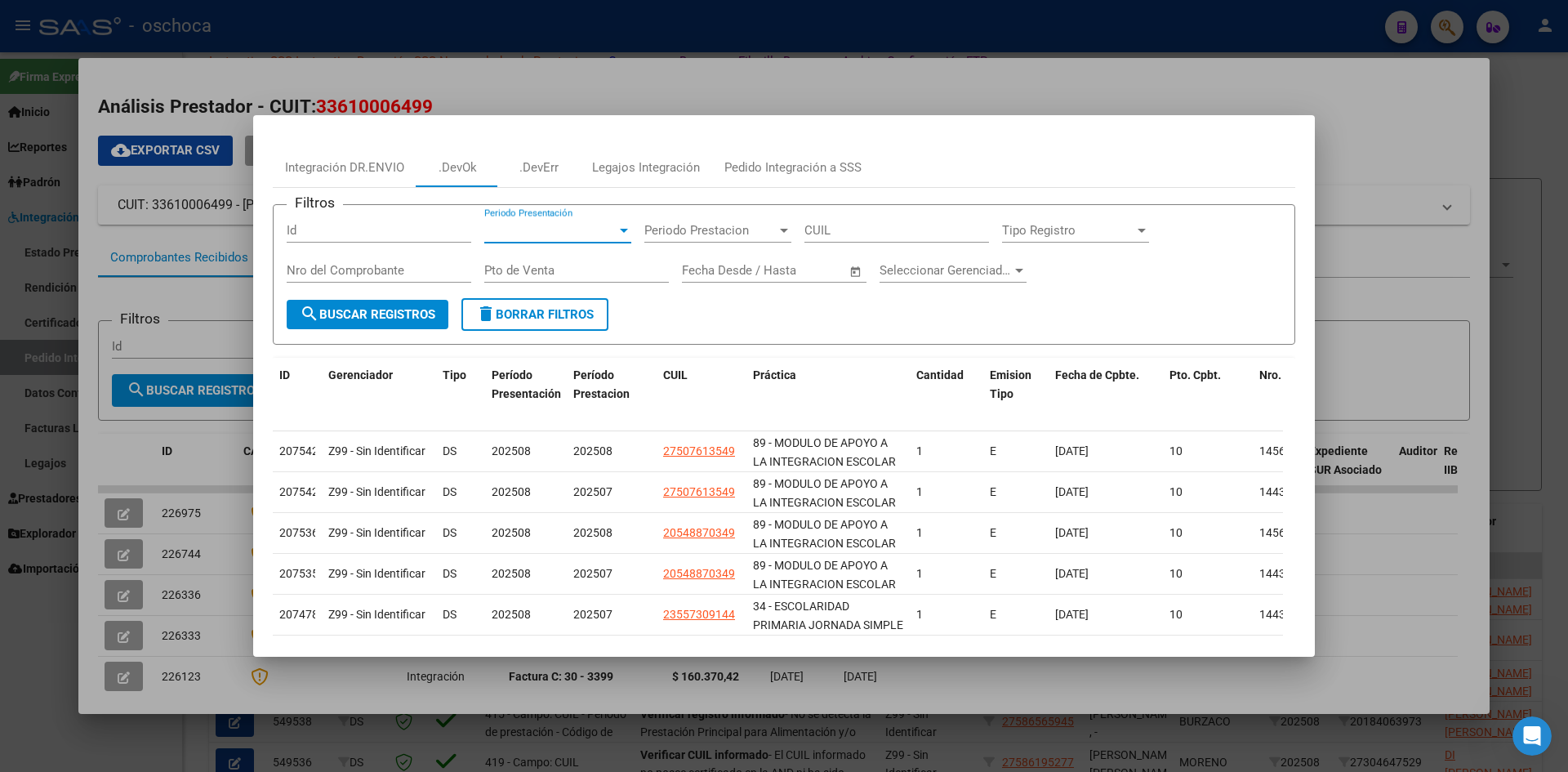
click at [567, 227] on span "Periodo Presentación" at bounding box center [550, 230] width 132 height 15
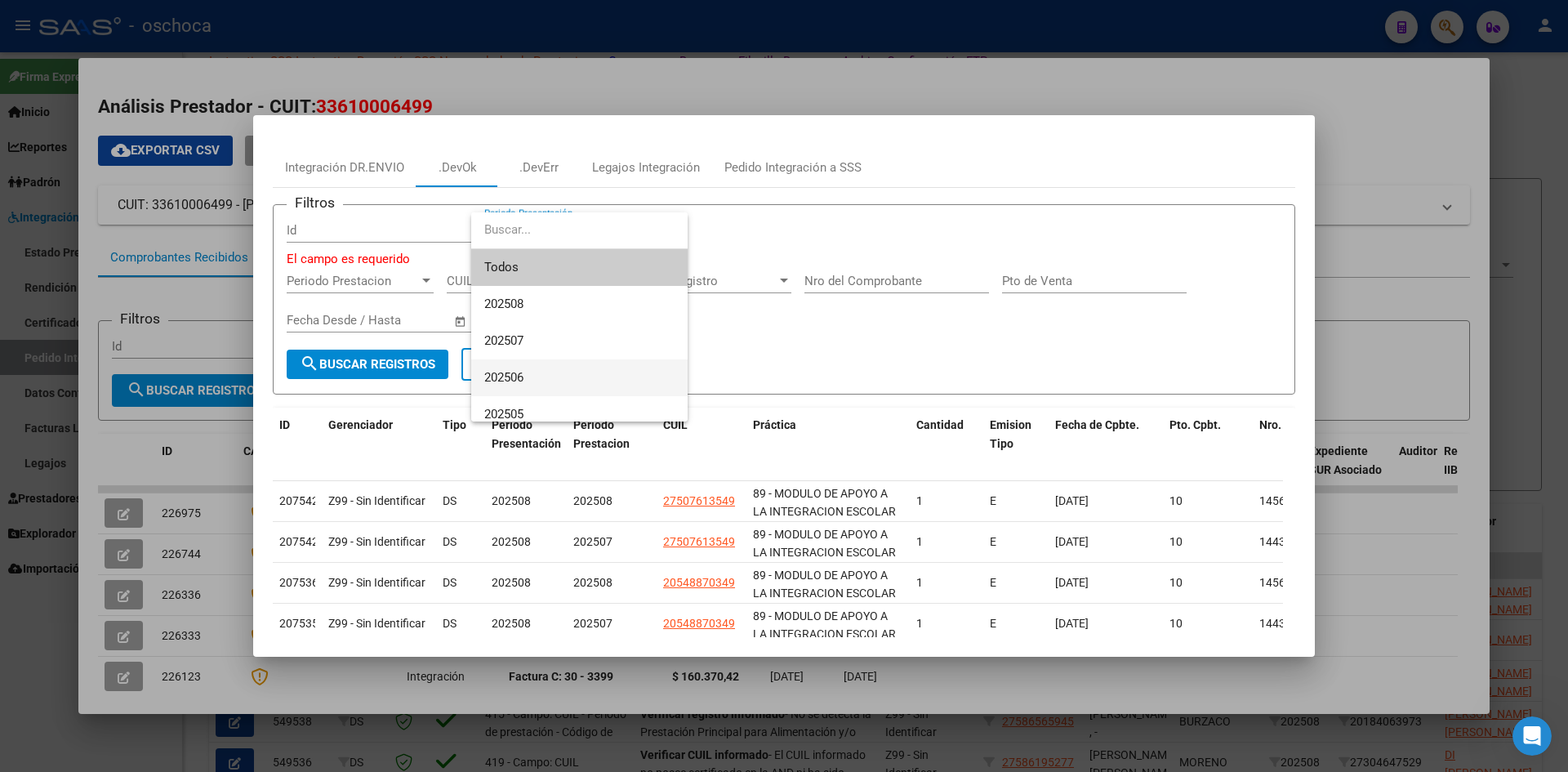
click at [545, 383] on span "202506" at bounding box center [579, 378] width 190 height 37
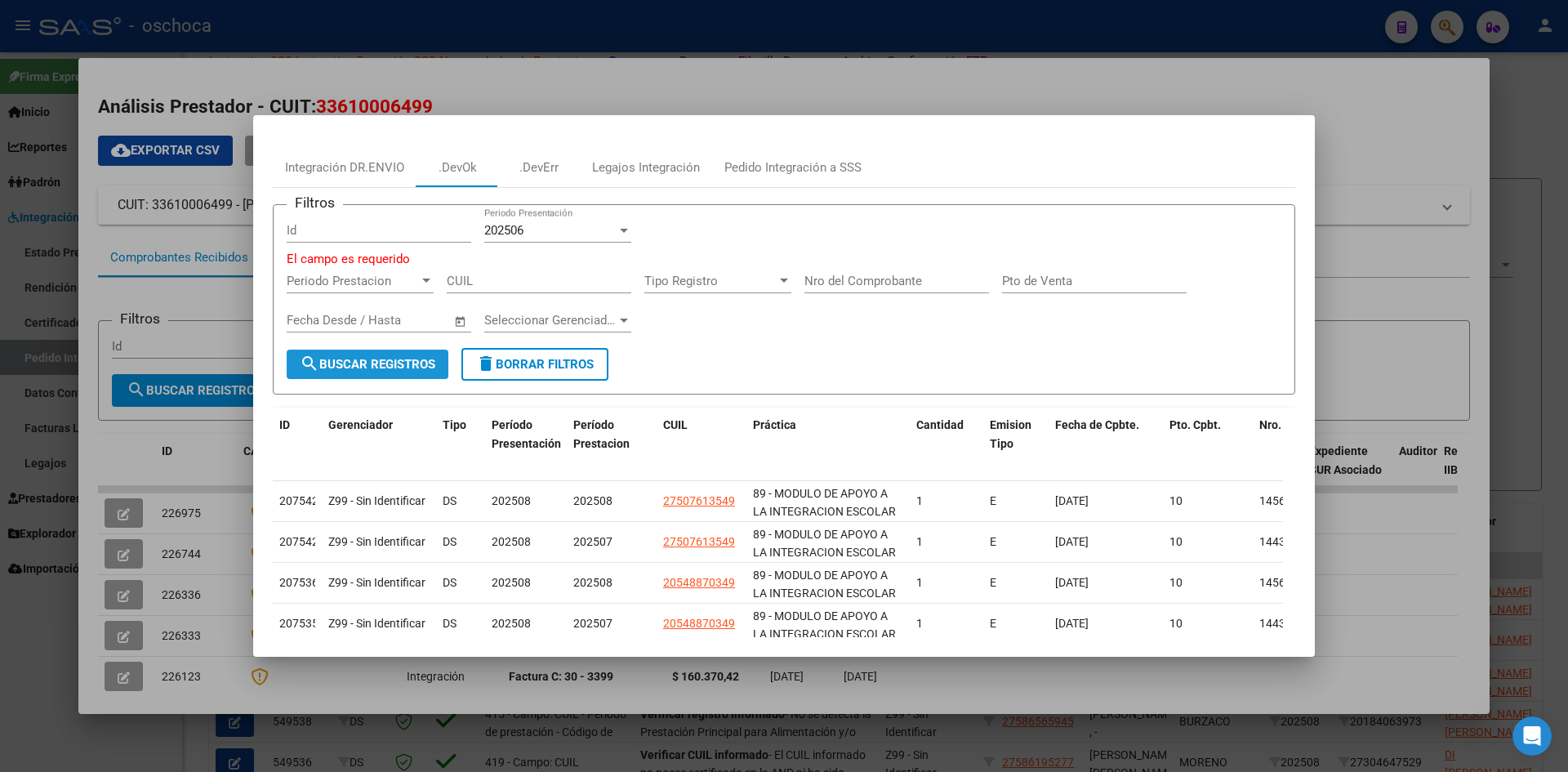
click at [377, 366] on span "search Buscar Registros" at bounding box center [367, 364] width 136 height 15
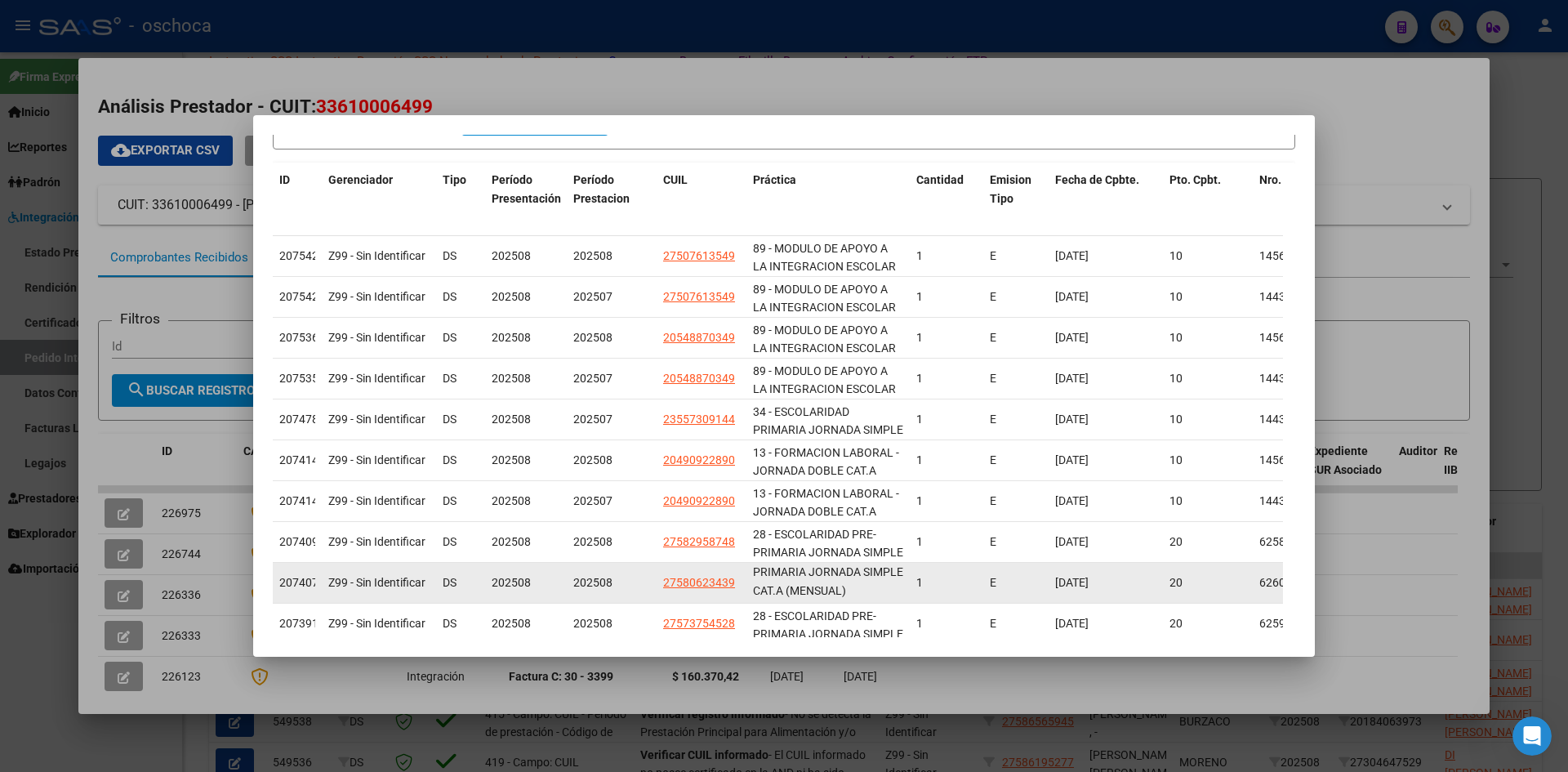
scroll to position [325, 0]
